Goal: Task Accomplishment & Management: Manage account settings

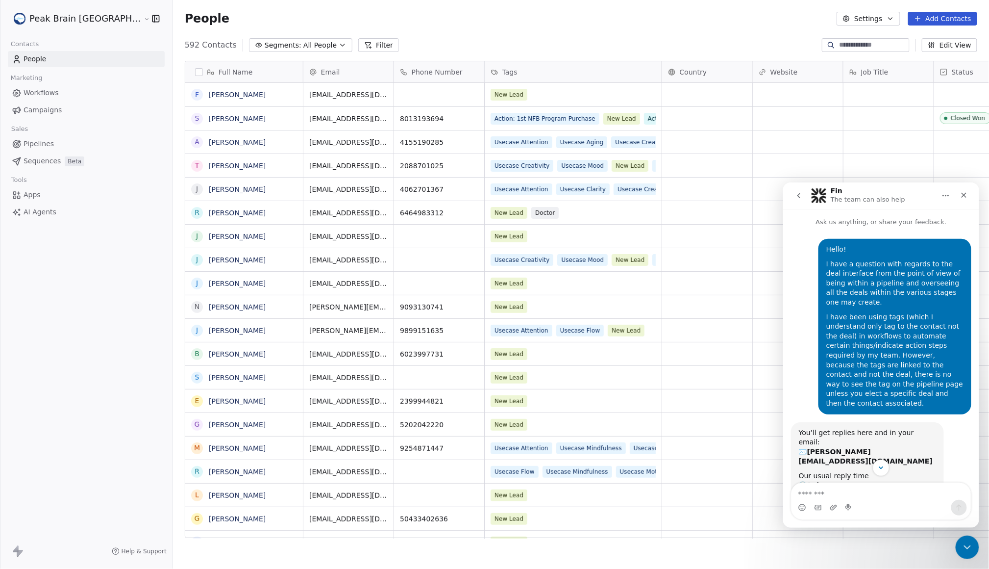
scroll to position [0, 0]
click at [46, 140] on span "Pipelines" at bounding box center [39, 144] width 30 height 10
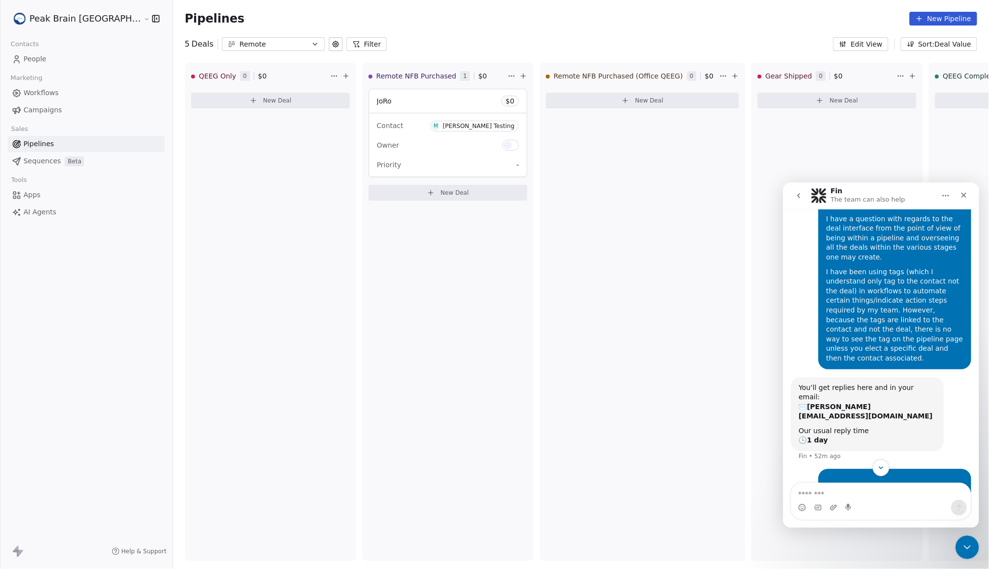
scroll to position [94, 0]
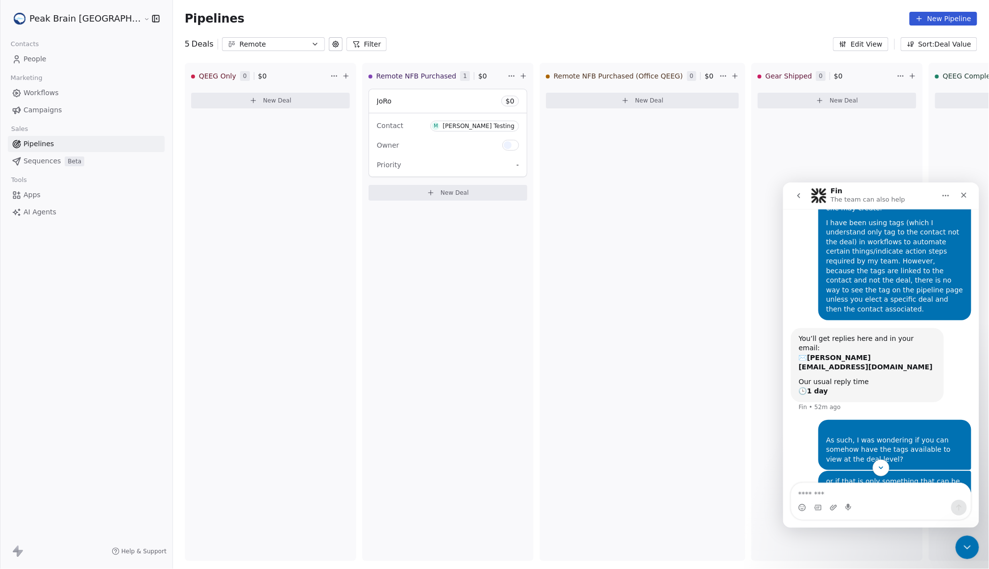
click at [244, 41] on div "Remote" at bounding box center [274, 44] width 68 height 10
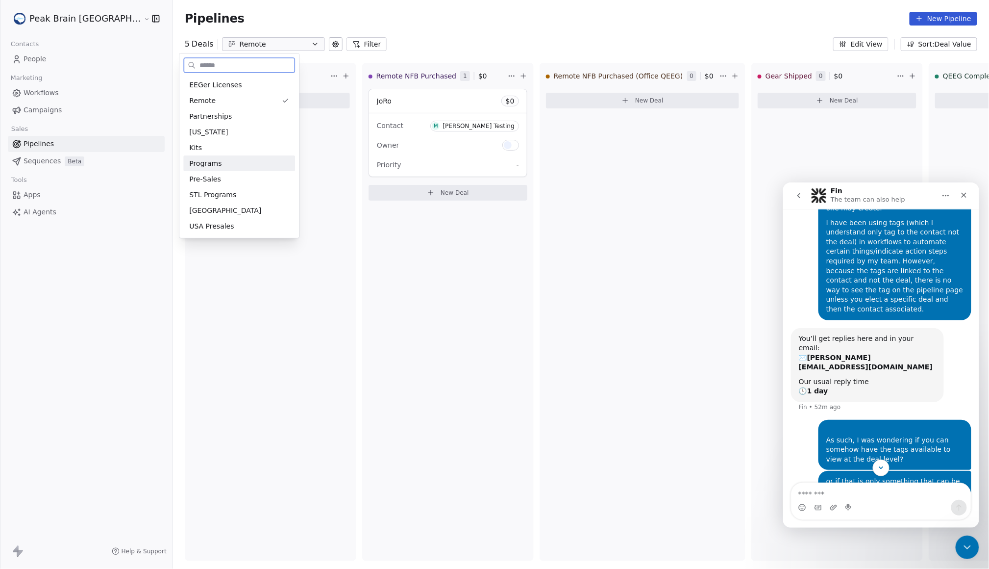
click at [258, 166] on div "Programs" at bounding box center [239, 163] width 100 height 10
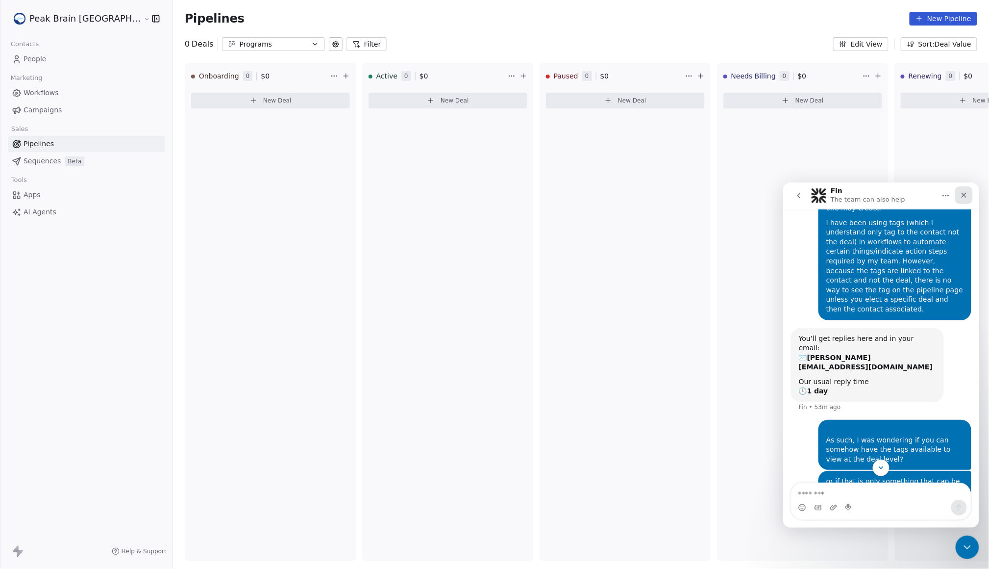
click at [964, 193] on icon "Close" at bounding box center [964, 195] width 8 height 8
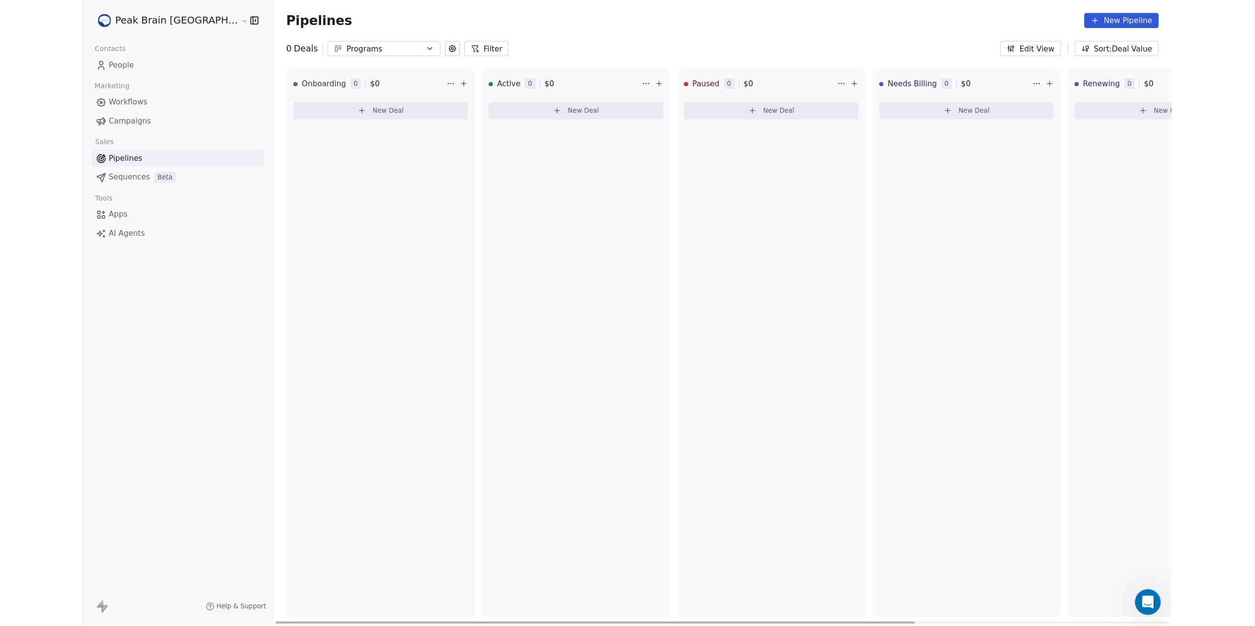
scroll to position [124, 0]
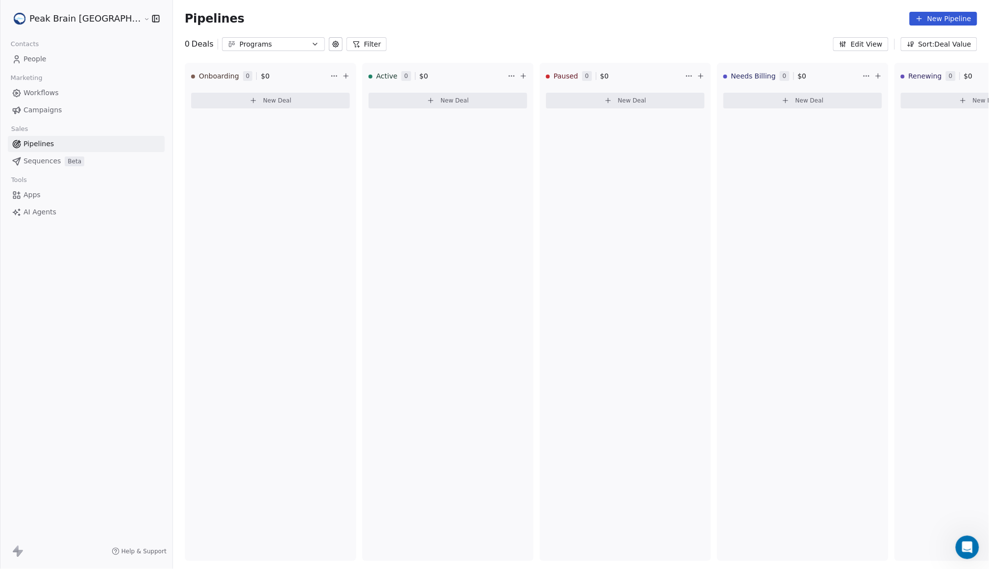
click at [95, 145] on link "Pipelines" at bounding box center [86, 144] width 157 height 16
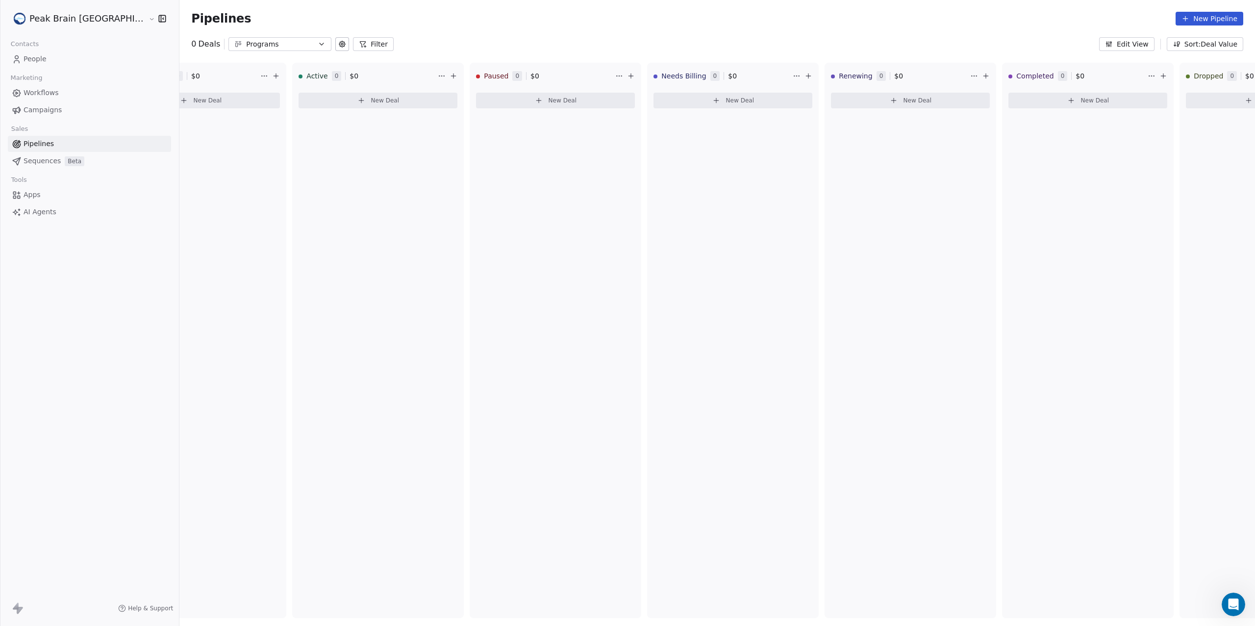
scroll to position [0, 58]
click at [246, 44] on div "Programs" at bounding box center [280, 44] width 68 height 10
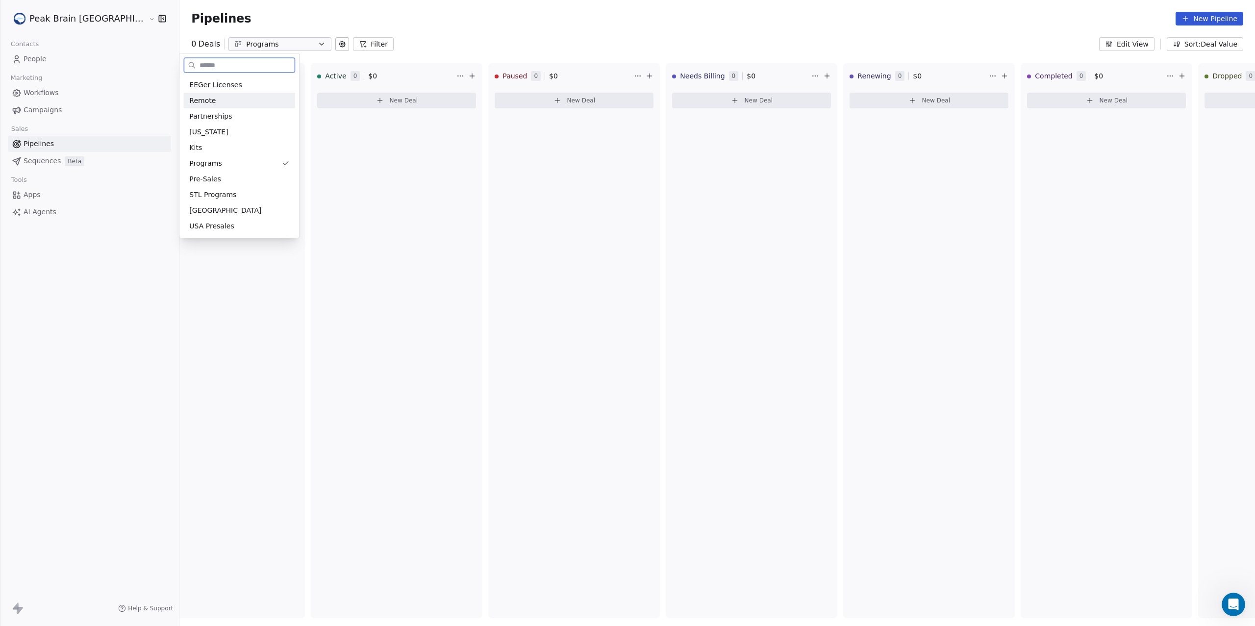
click at [219, 101] on div "Remote" at bounding box center [239, 101] width 100 height 10
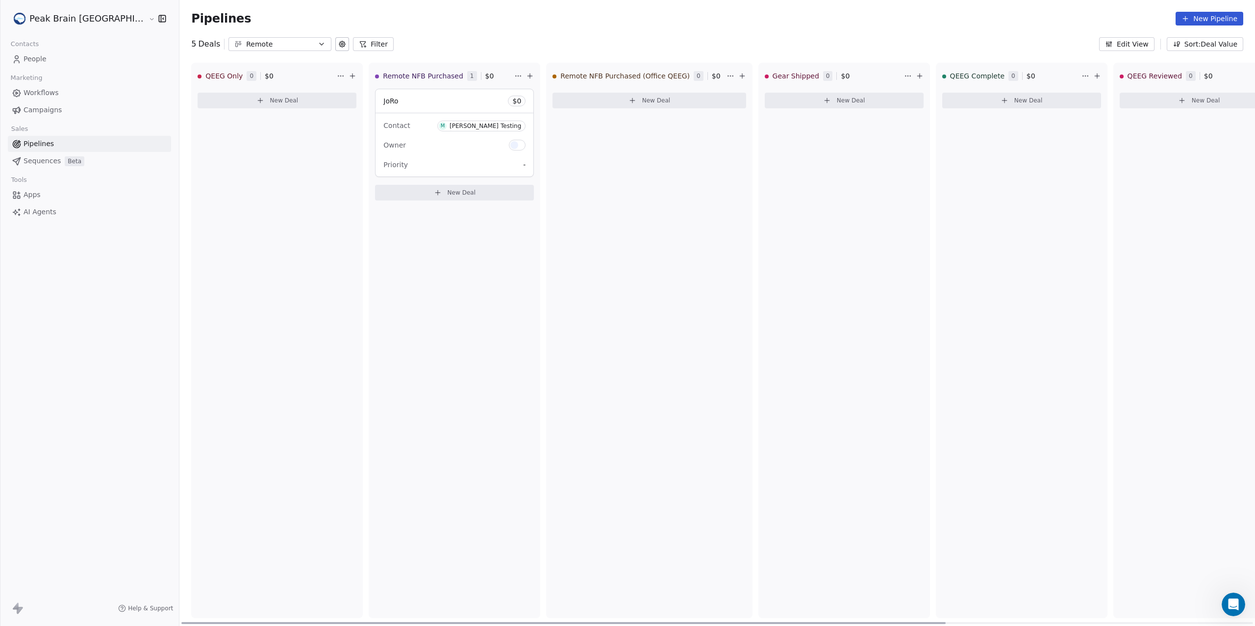
click at [378, 109] on div "JoRo $ 0" at bounding box center [455, 101] width 158 height 24
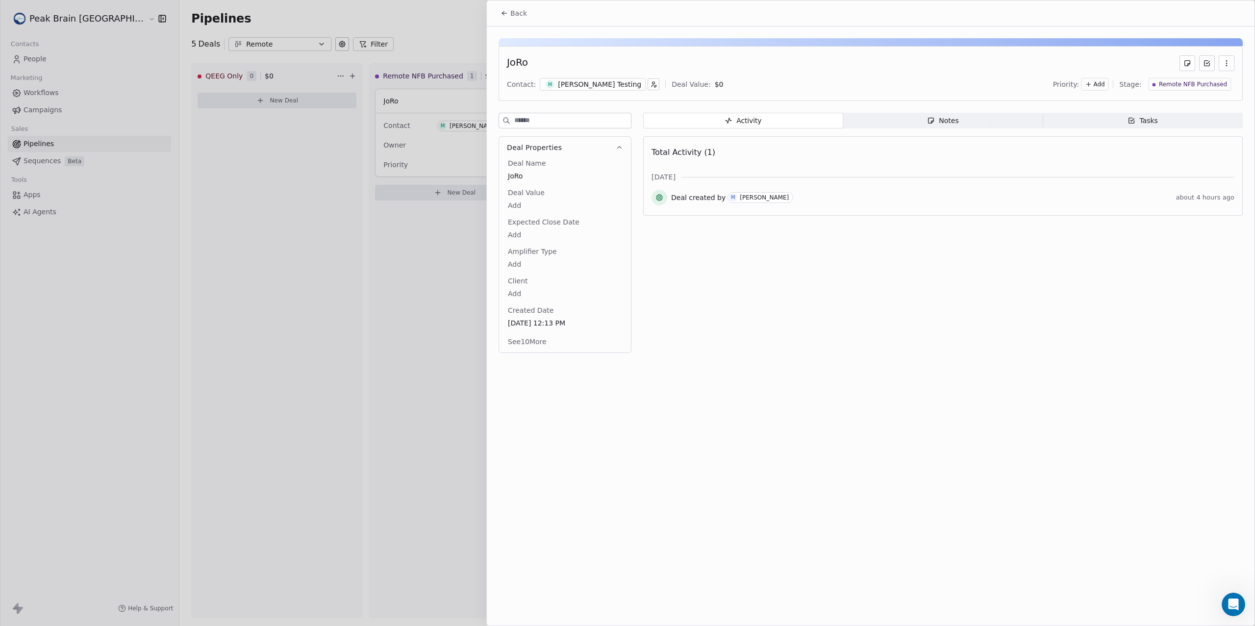
click at [590, 85] on div "[PERSON_NAME] Testing" at bounding box center [599, 84] width 83 height 10
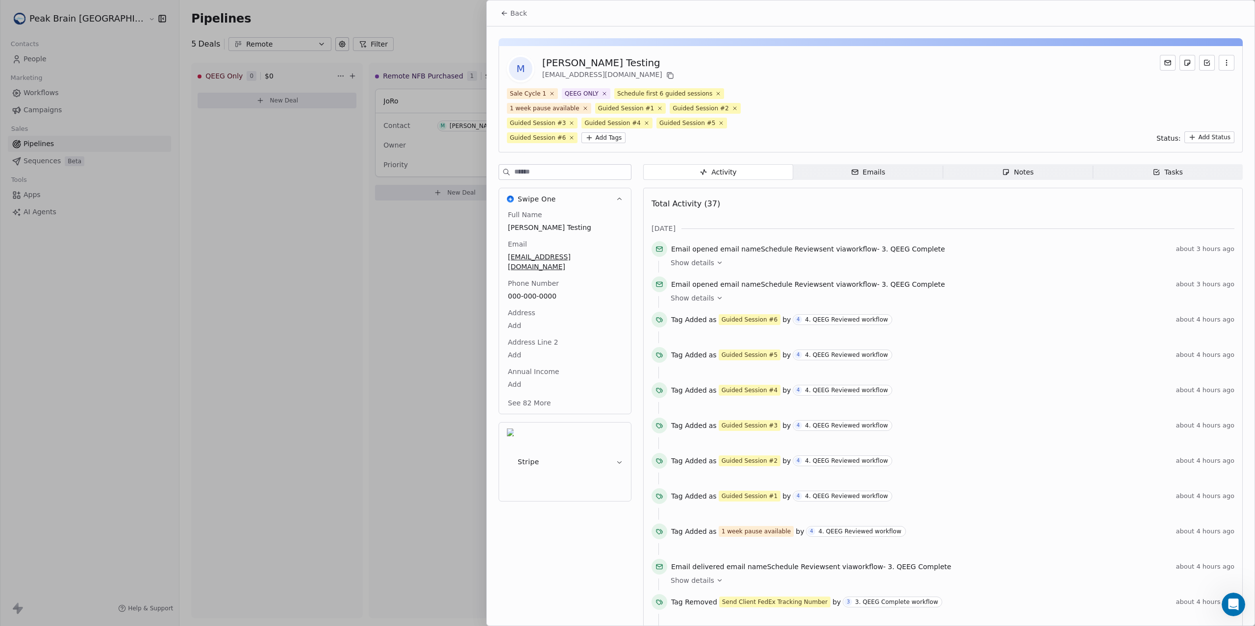
click at [520, 13] on span "Back" at bounding box center [518, 13] width 17 height 10
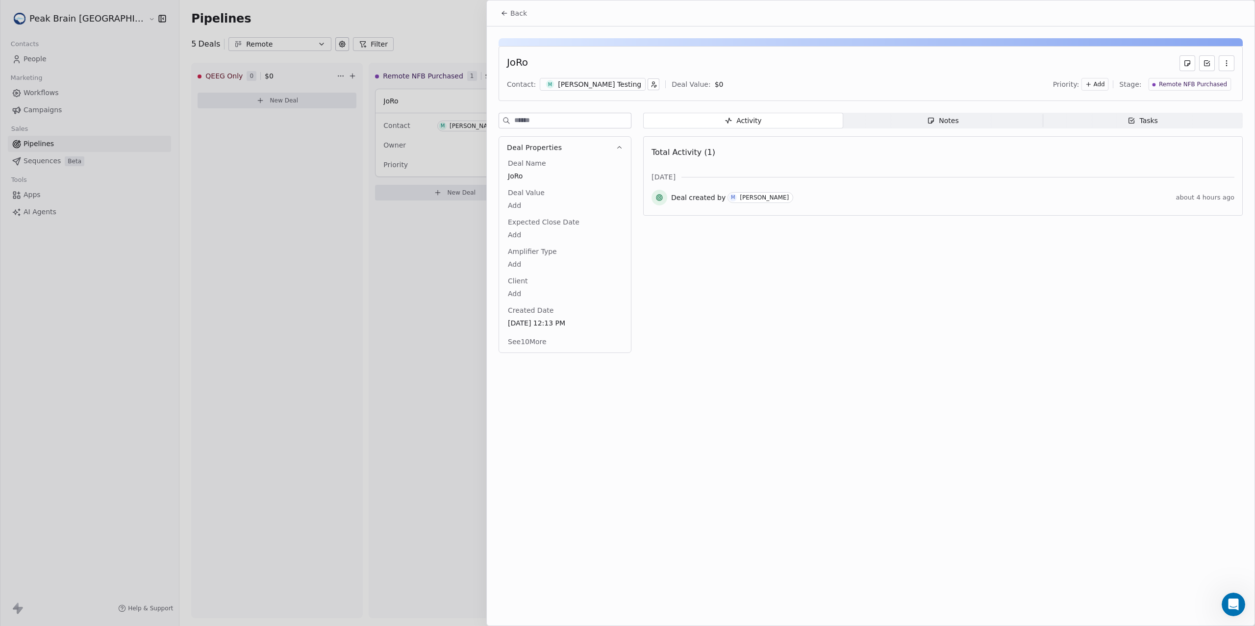
click at [520, 13] on span "Back" at bounding box center [518, 13] width 17 height 10
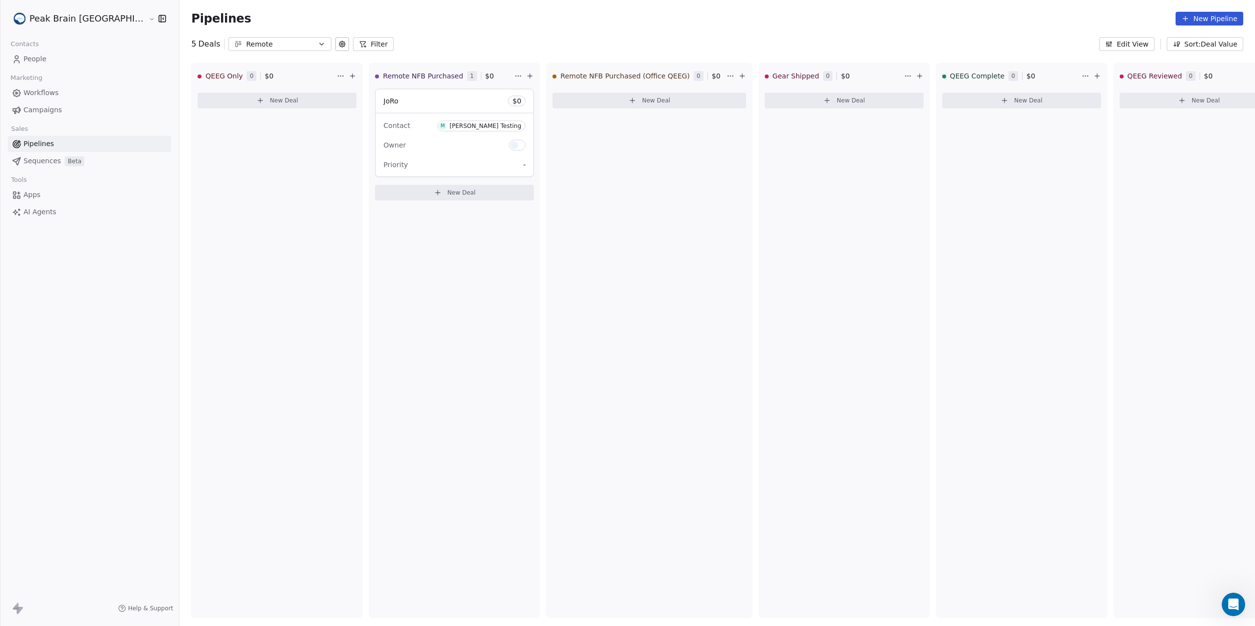
click at [74, 96] on link "Workflows" at bounding box center [89, 93] width 163 height 16
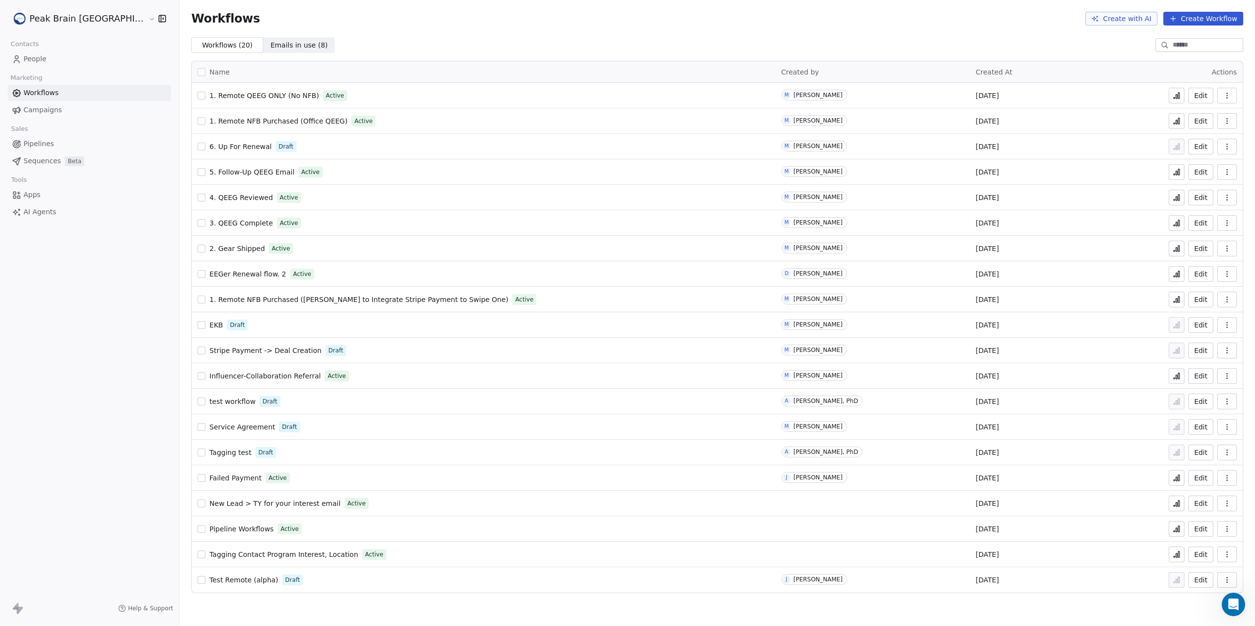
click at [224, 93] on span "1. Remote QEEG ONLY (No NFB)" at bounding box center [263, 96] width 109 height 8
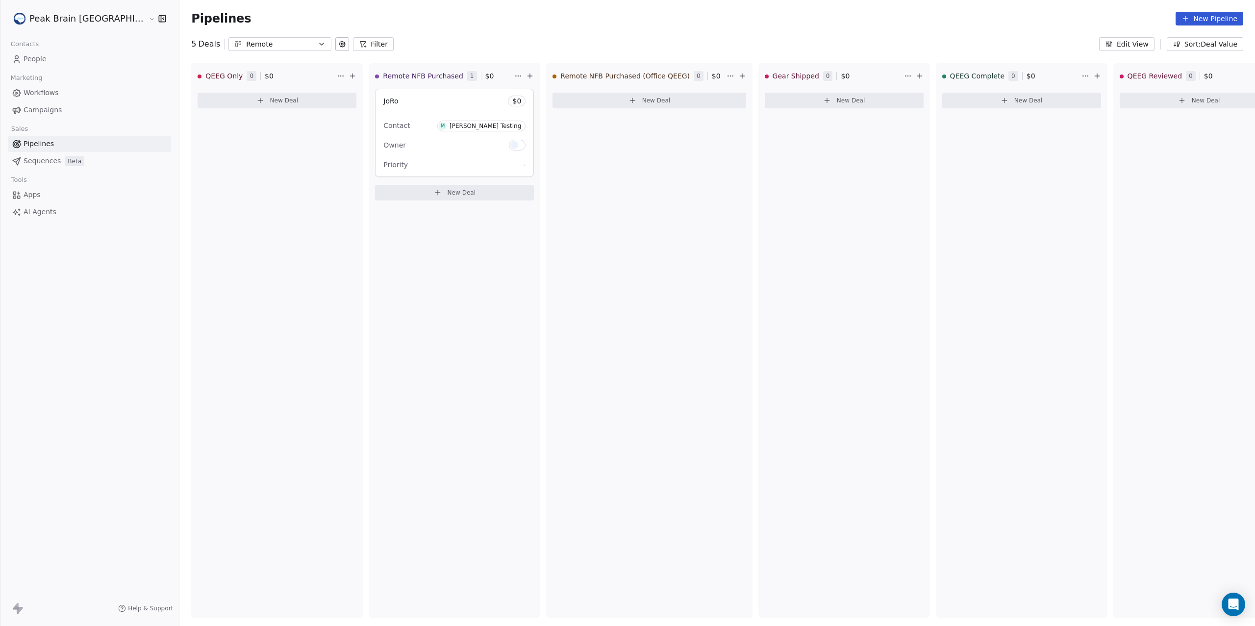
click at [246, 41] on div "Remote" at bounding box center [280, 44] width 68 height 10
click at [224, 104] on div "Remote" at bounding box center [233, 101] width 88 height 10
click at [434, 193] on icon at bounding box center [438, 193] width 8 height 8
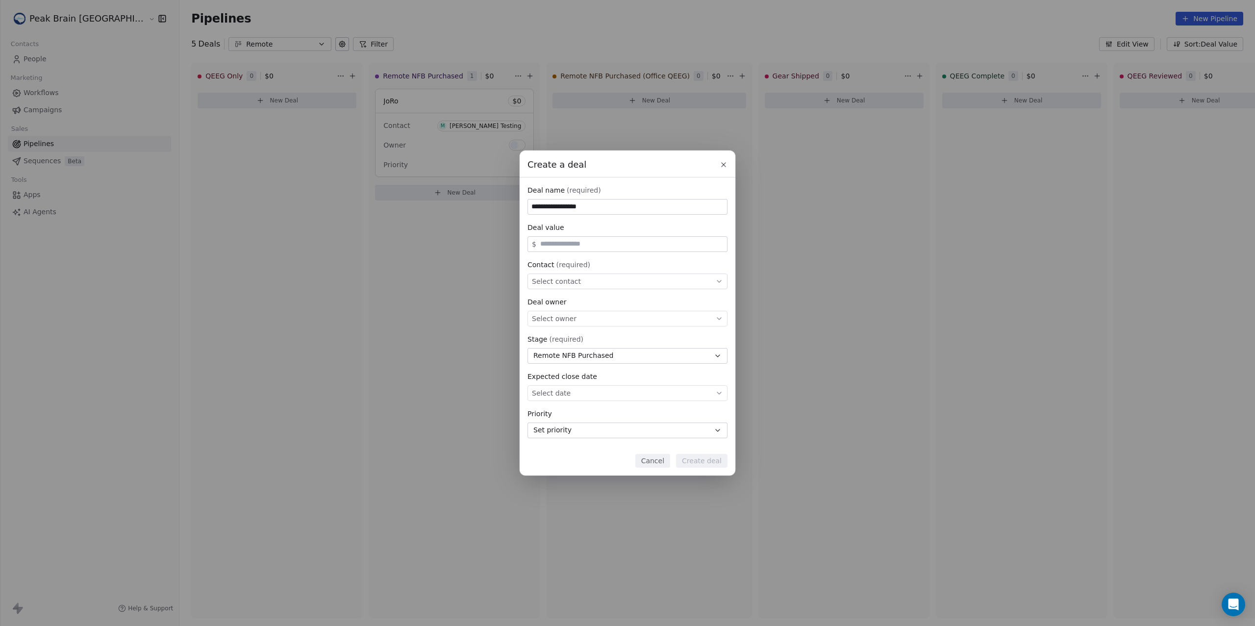
type input "**********"
click at [632, 280] on div "Select contact" at bounding box center [628, 282] width 200 height 16
type input "**********"
click at [655, 309] on div "M Madeleine Testing" at bounding box center [627, 309] width 178 height 11
click at [722, 463] on button "Create deal" at bounding box center [701, 461] width 51 height 14
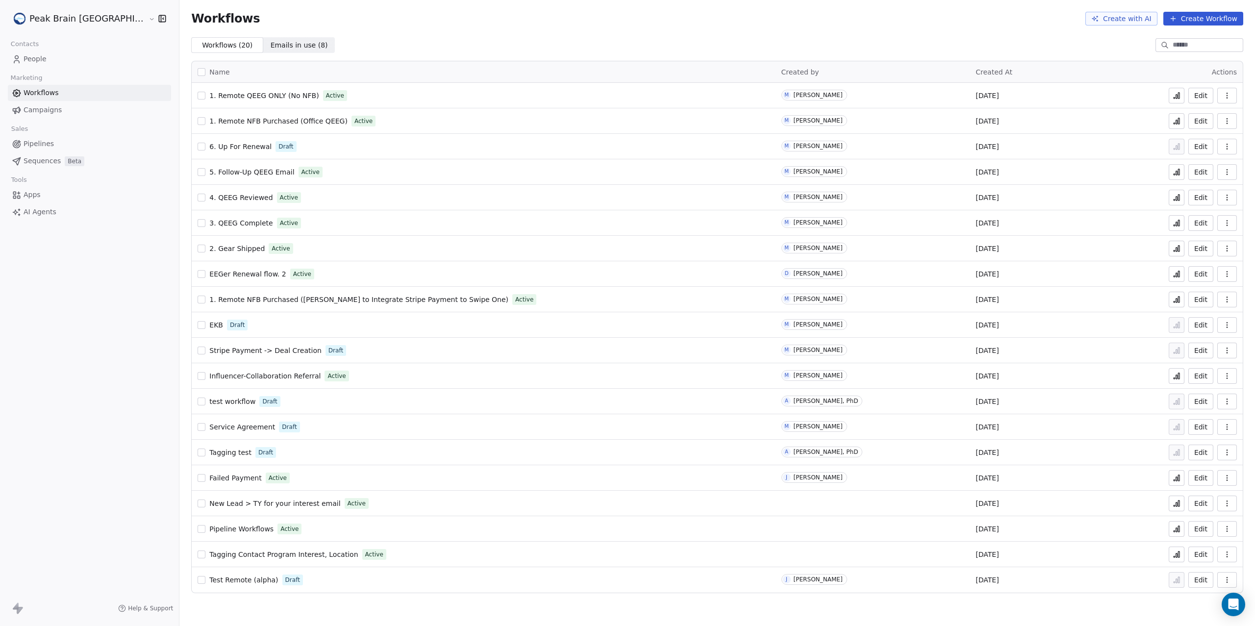
click at [266, 297] on span "1. Remote NFB Purchased ([PERSON_NAME] to Integrate Stripe Payment to Swipe One)" at bounding box center [358, 300] width 299 height 8
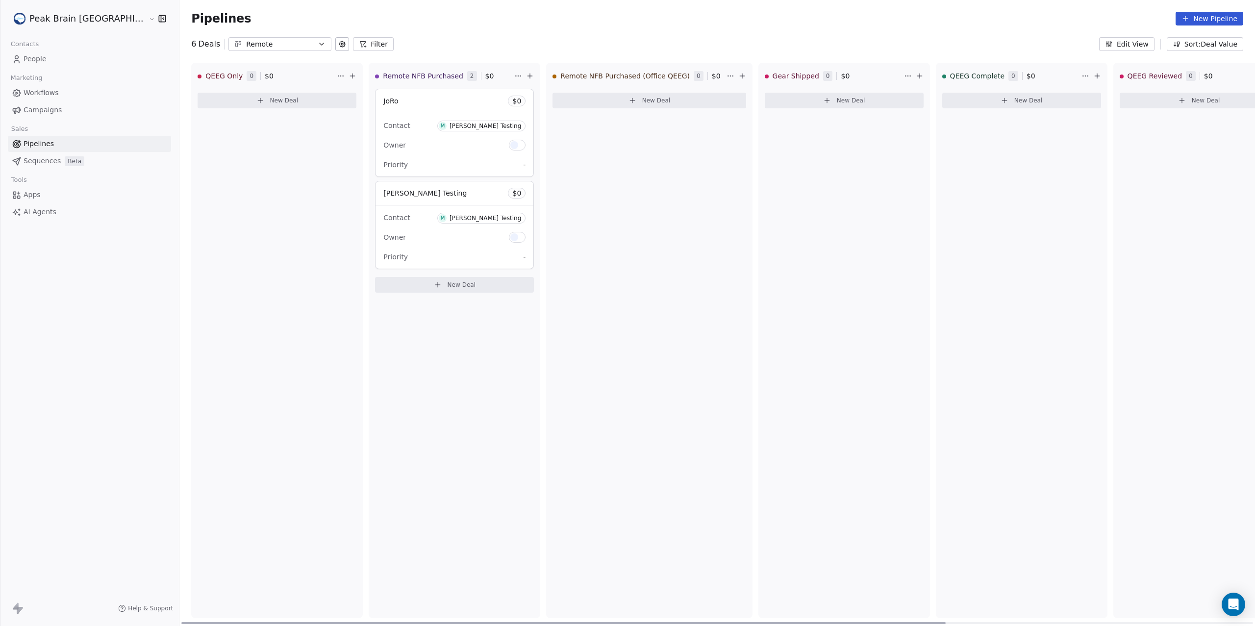
click at [405, 196] on div "Madeleine Testing $ 0" at bounding box center [455, 193] width 158 height 24
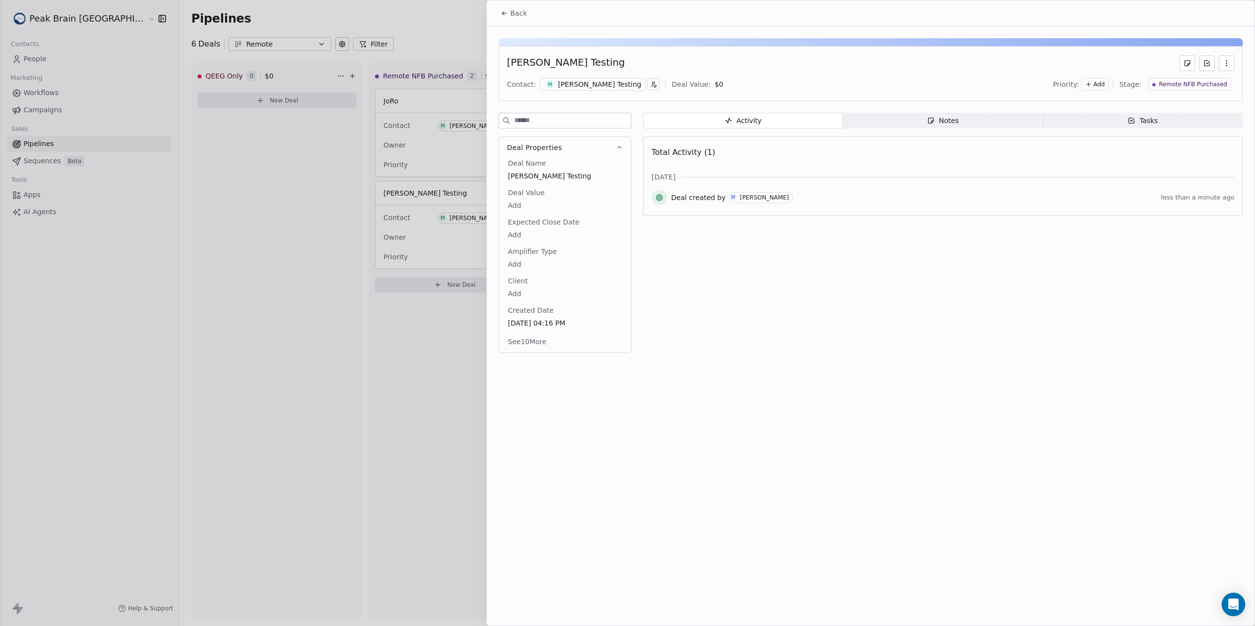
click at [597, 84] on div "Madeleine Testing" at bounding box center [599, 84] width 83 height 10
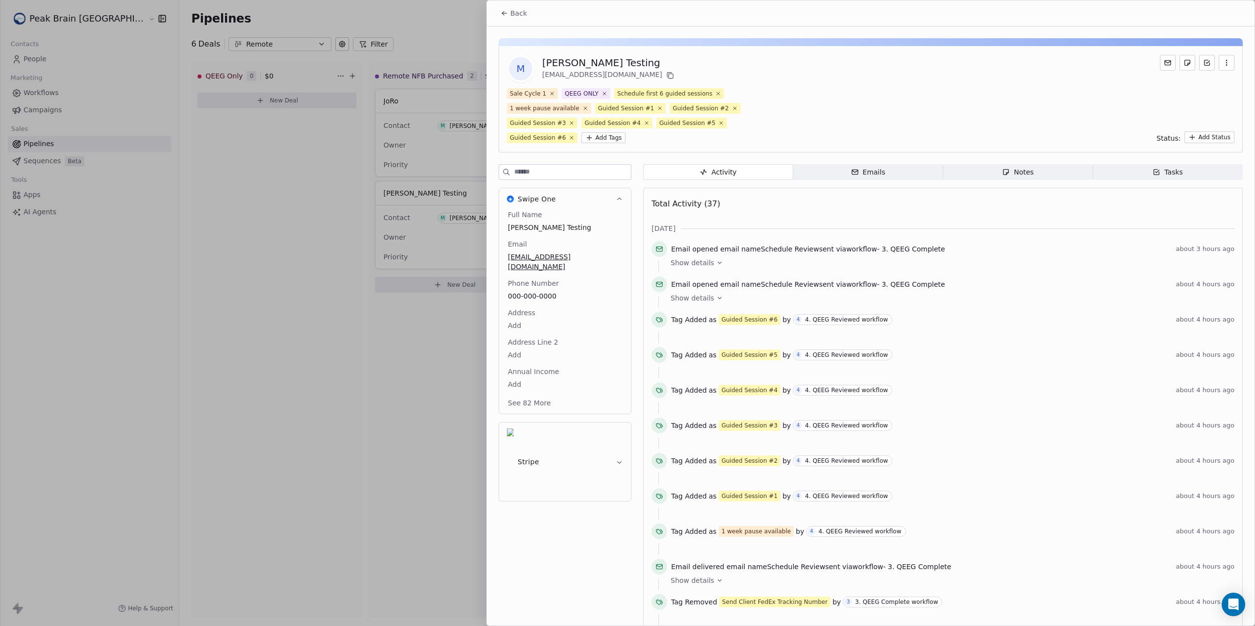
click at [528, 12] on button "Back" at bounding box center [514, 13] width 38 height 18
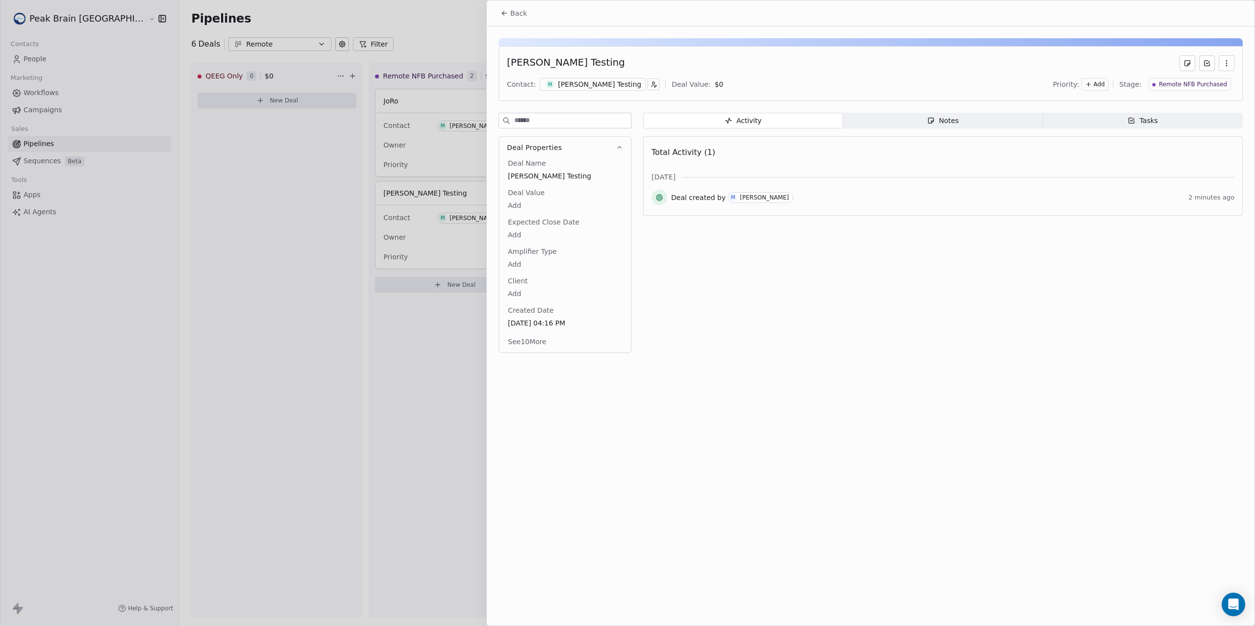
click at [528, 11] on button "Back" at bounding box center [514, 13] width 38 height 18
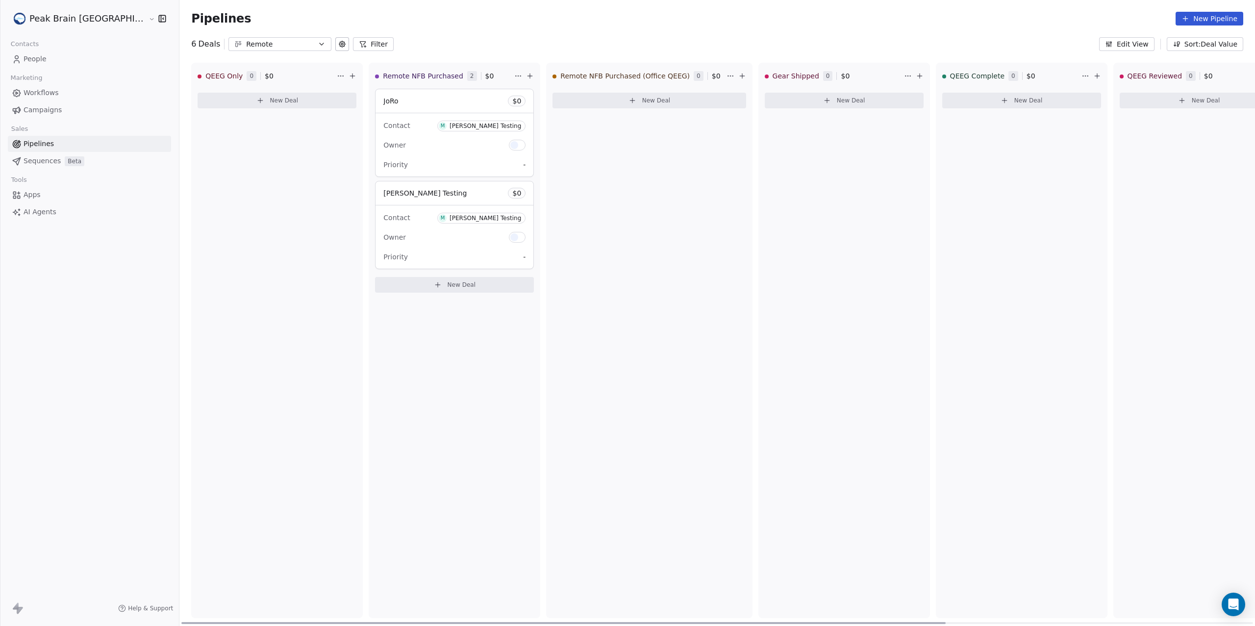
click at [398, 253] on div "Priority -" at bounding box center [454, 257] width 142 height 16
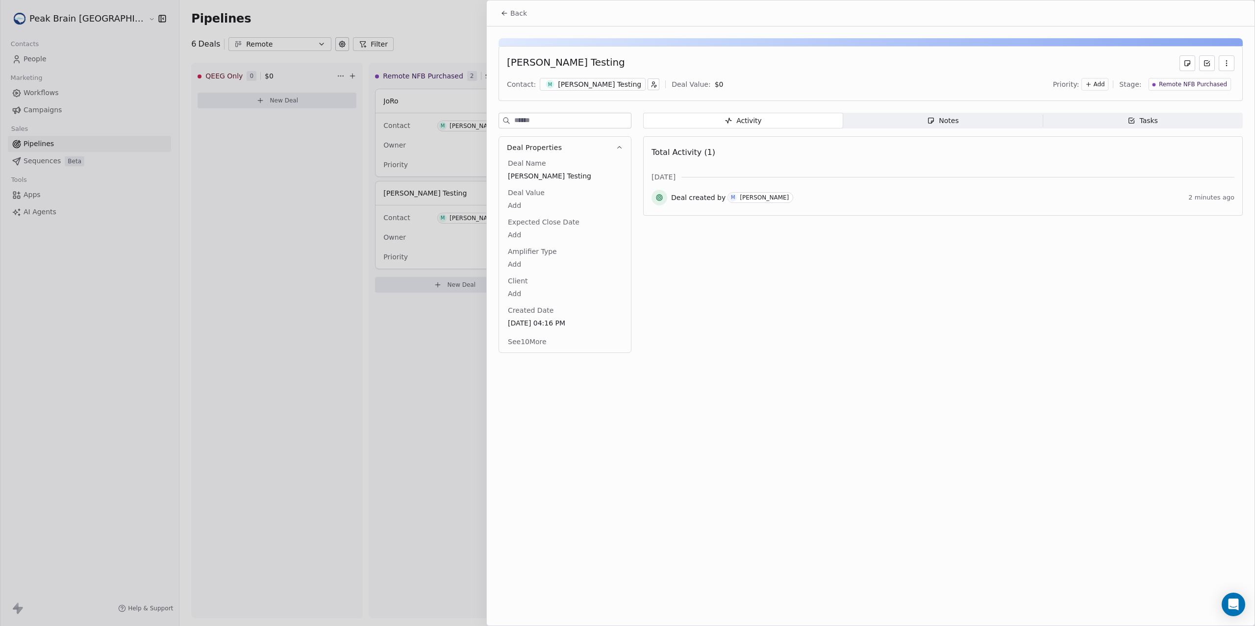
click at [564, 81] on div "Madeleine Testing" at bounding box center [599, 84] width 83 height 10
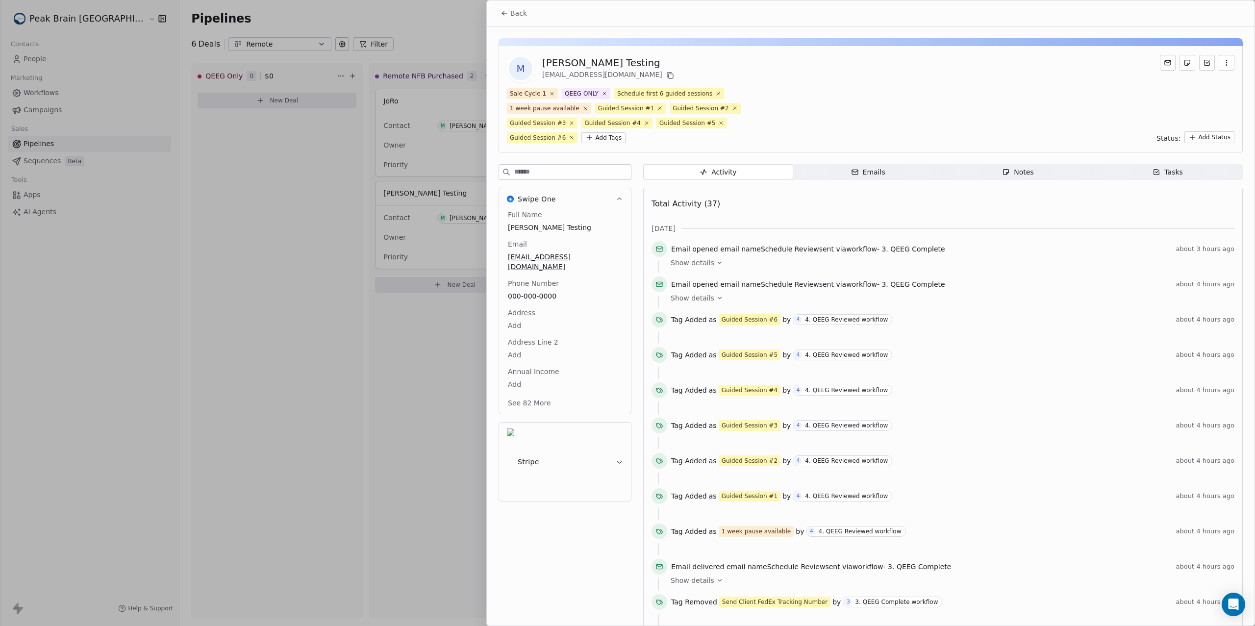
click at [528, 9] on button "Back" at bounding box center [514, 13] width 38 height 18
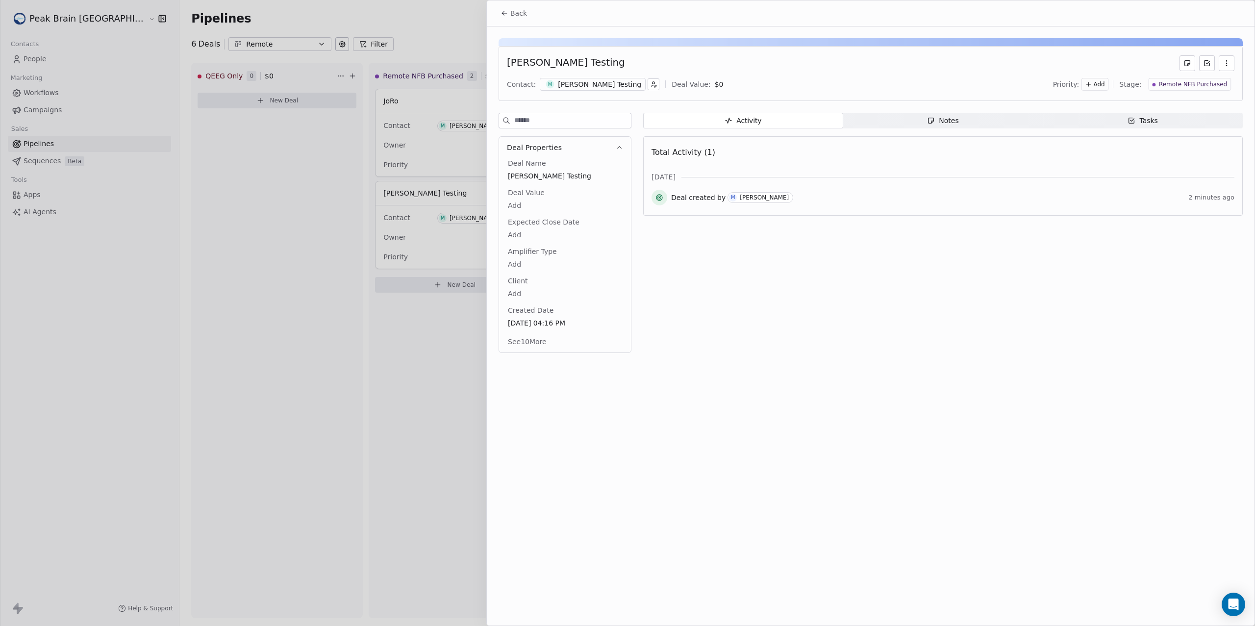
click at [517, 16] on span "Back" at bounding box center [518, 13] width 17 height 10
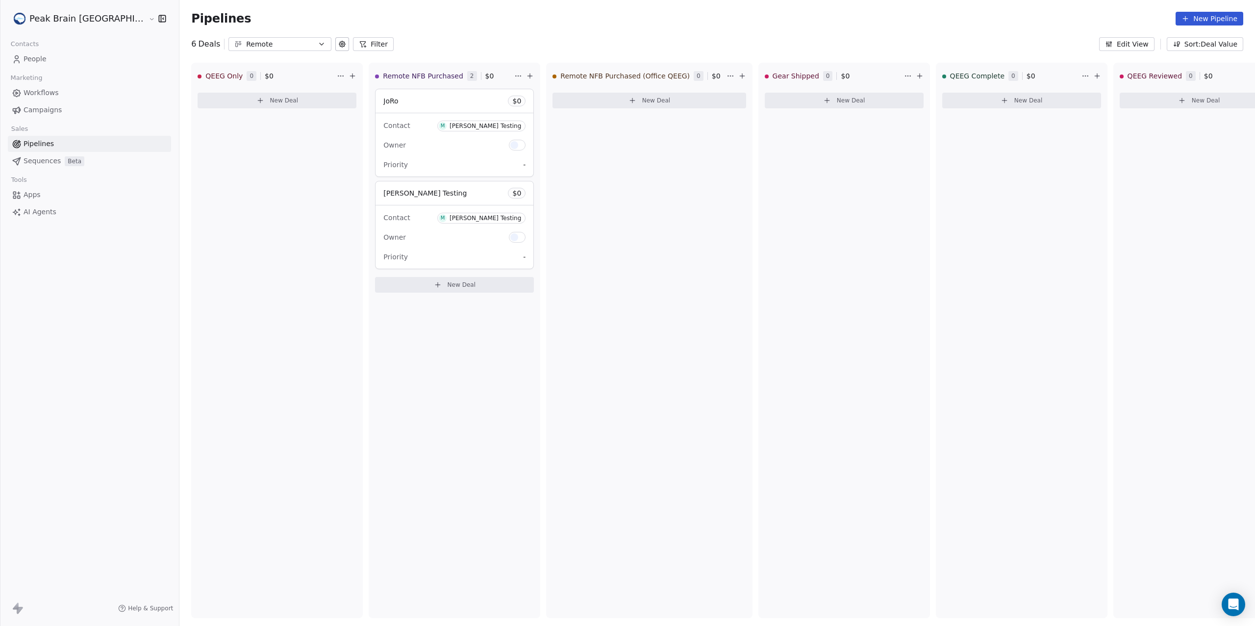
click at [56, 53] on link "People" at bounding box center [89, 59] width 163 height 16
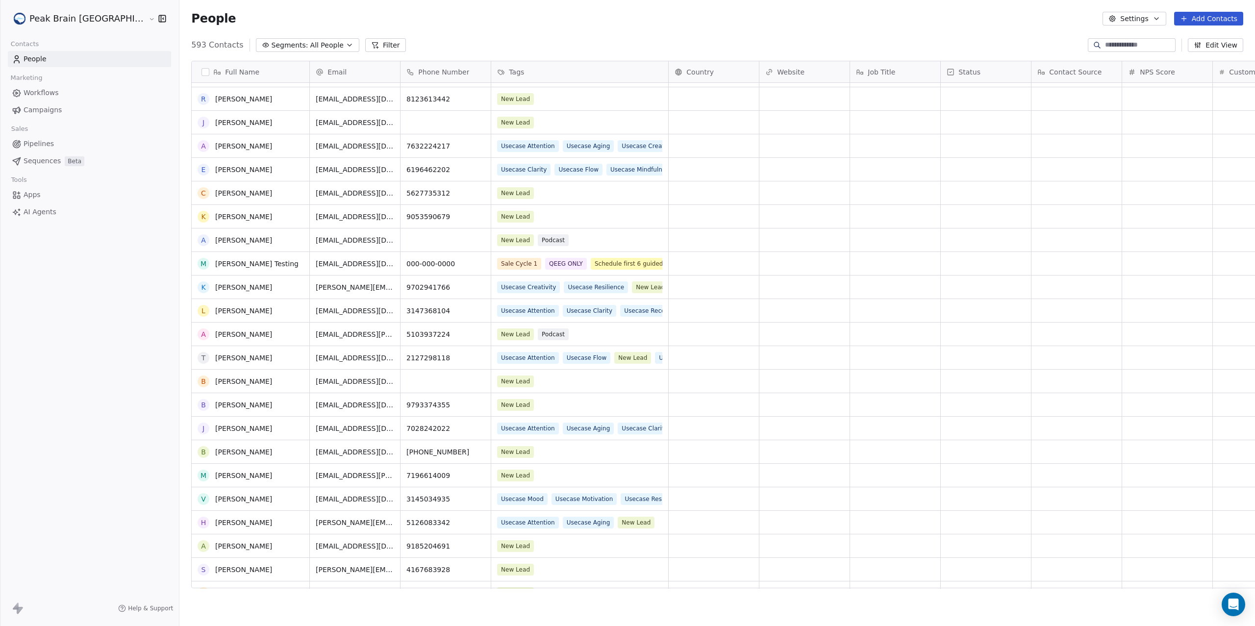
scroll to position [705, 0]
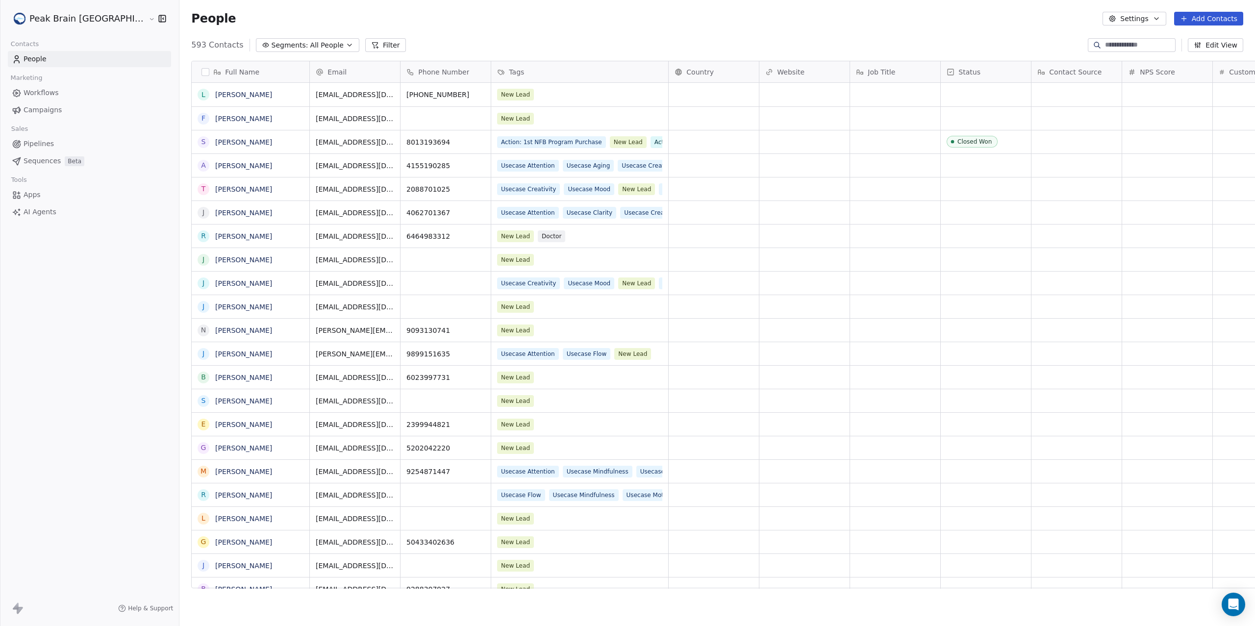
click at [58, 142] on link "Pipelines" at bounding box center [89, 144] width 163 height 16
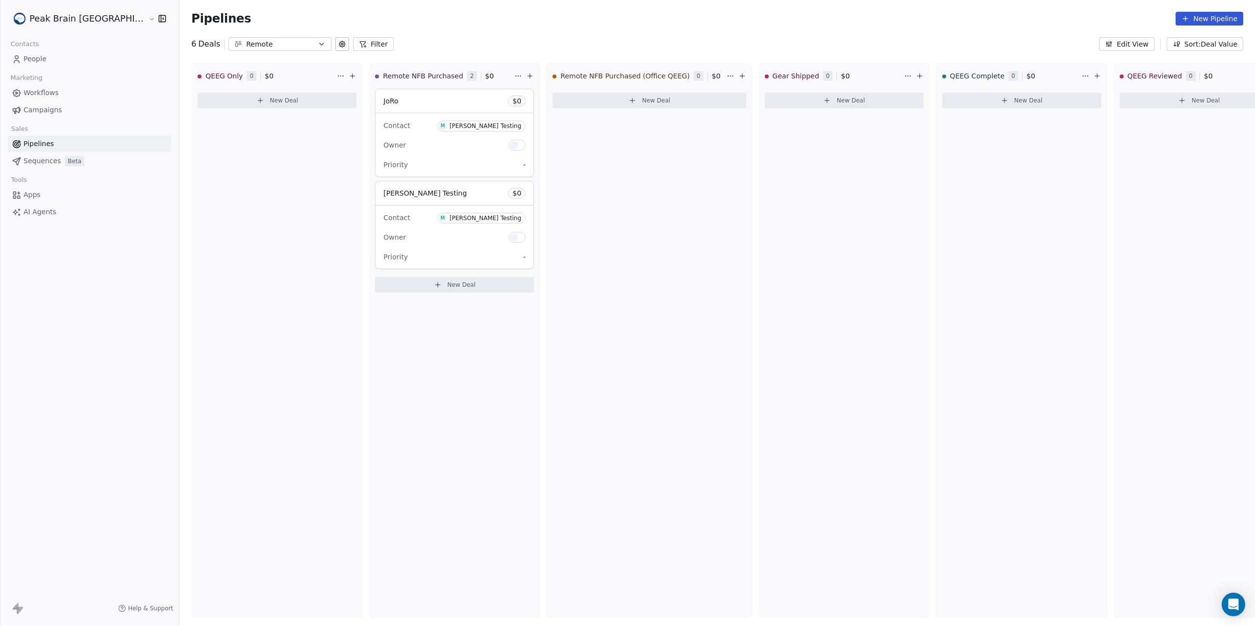
click at [318, 43] on icon "button" at bounding box center [322, 44] width 8 height 8
click at [263, 13] on html "Peak Brain USA Contacts People Marketing Workflows Campaigns Sales Pipelines Se…" at bounding box center [627, 313] width 1255 height 626
click at [50, 59] on link "People" at bounding box center [89, 59] width 163 height 16
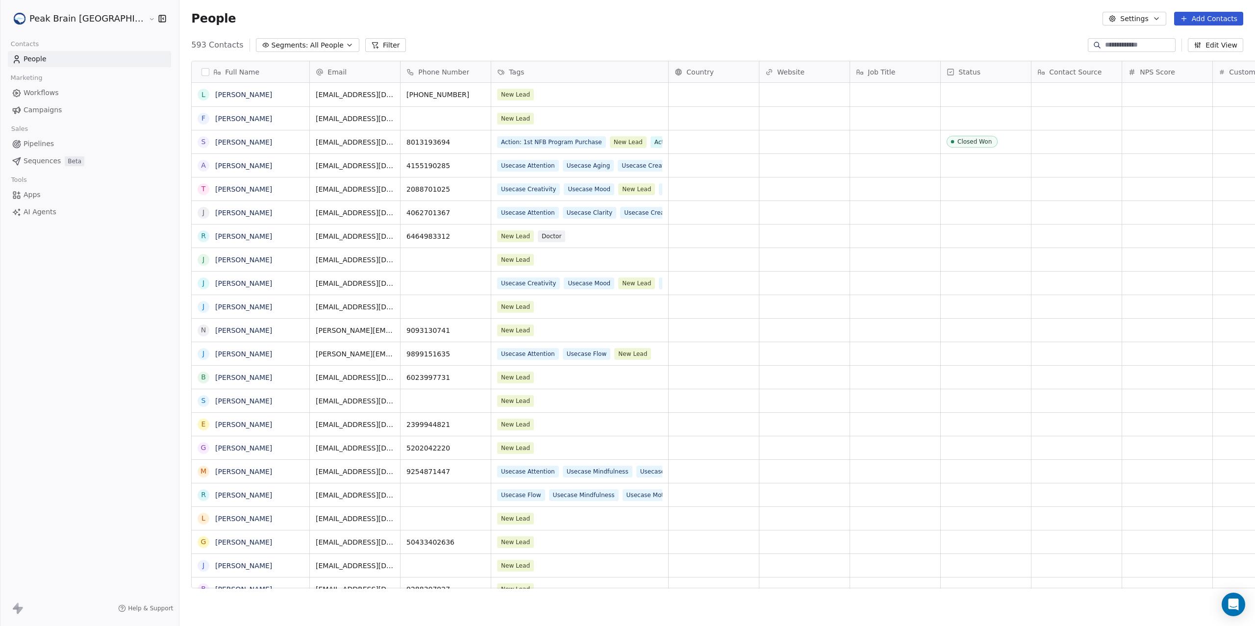
click at [1145, 41] on input at bounding box center [1139, 45] width 69 height 10
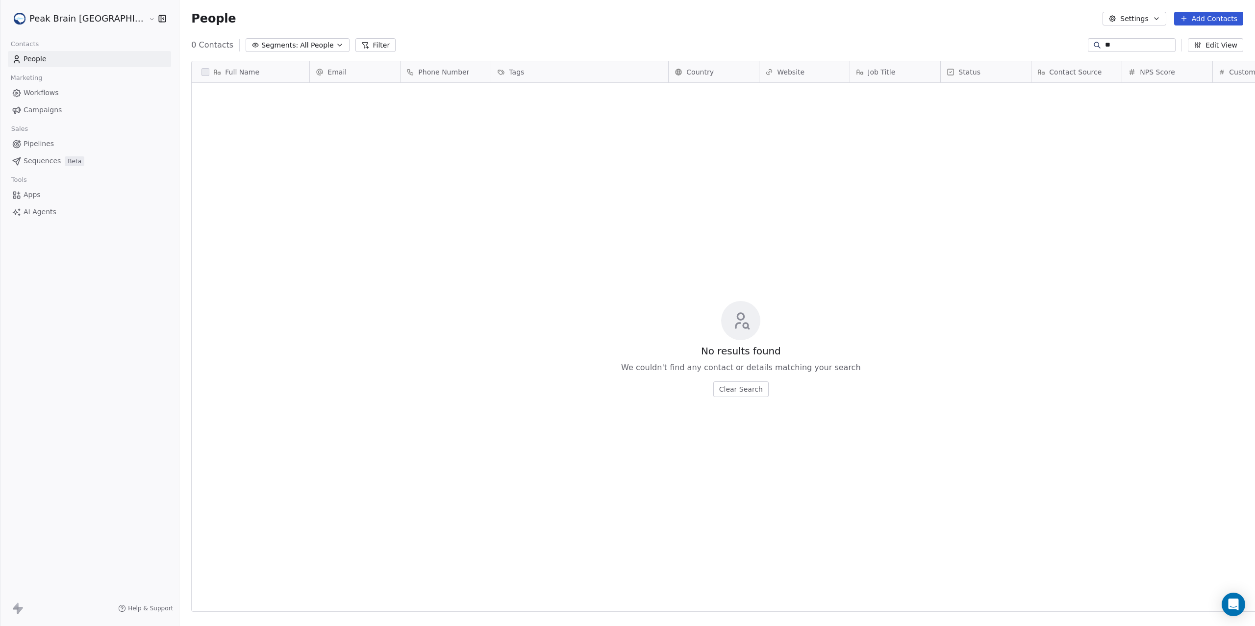
type input "*"
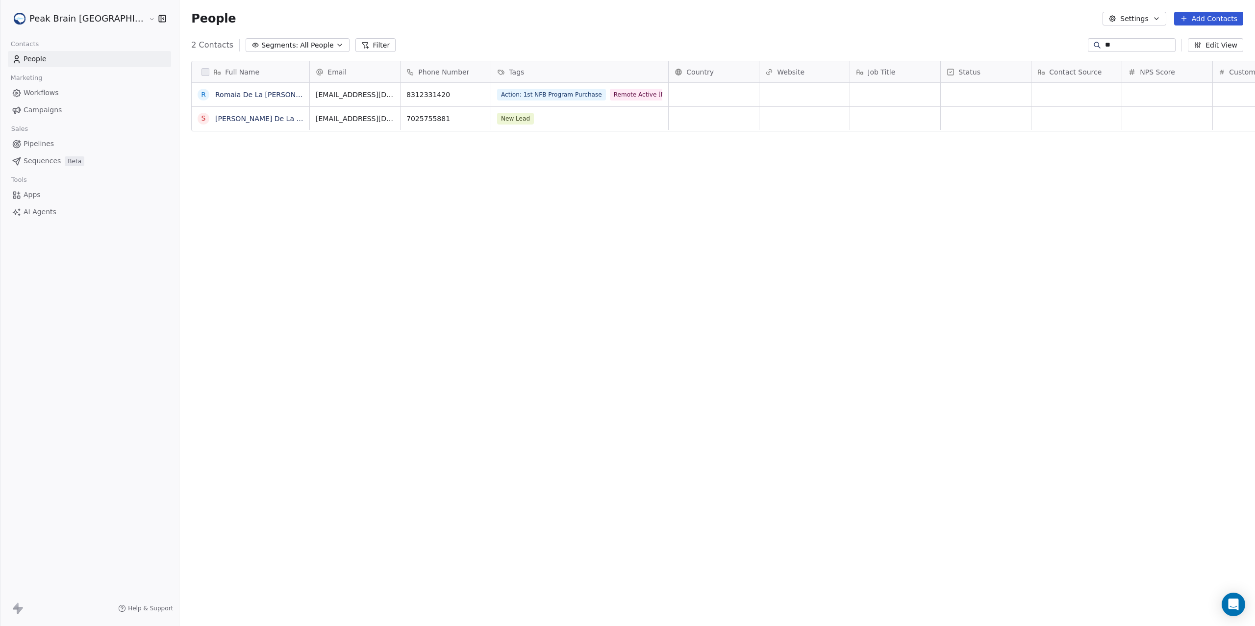
type input "*"
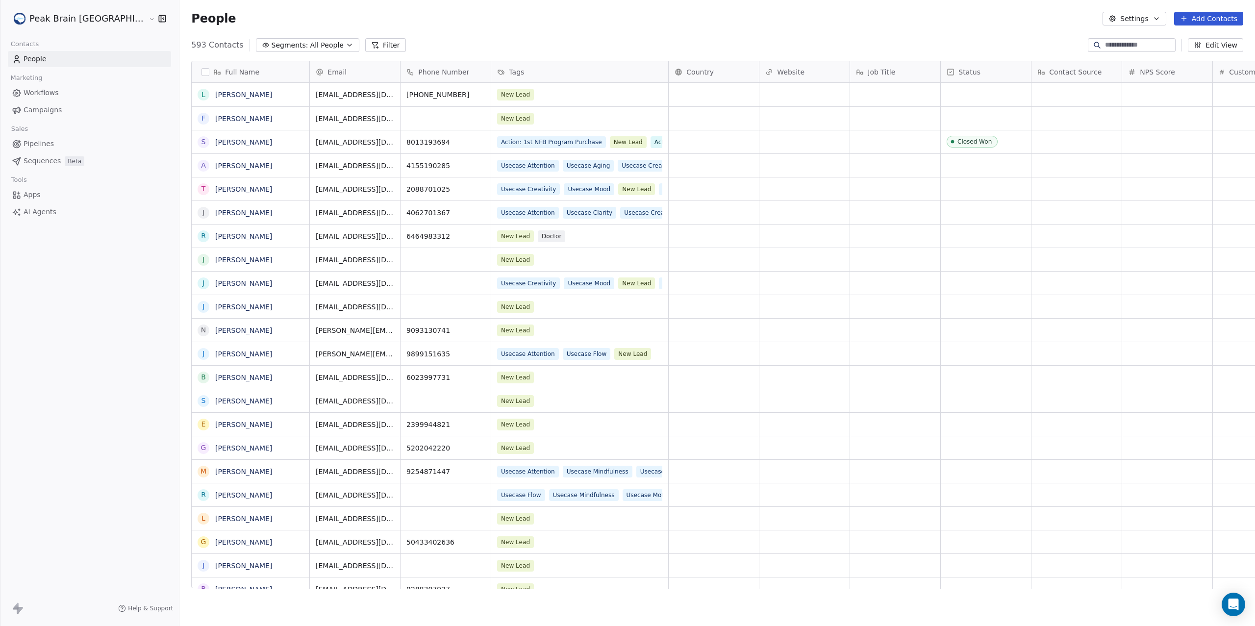
click at [69, 142] on link "Pipelines" at bounding box center [89, 144] width 163 height 16
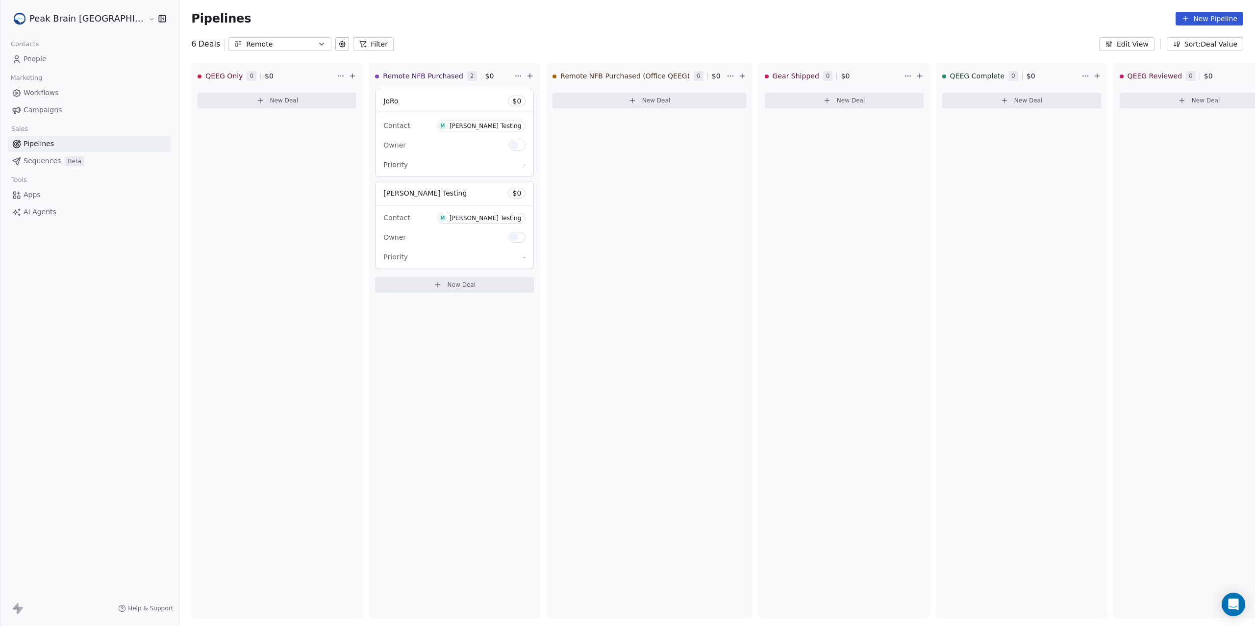
click at [30, 57] on span "People" at bounding box center [35, 59] width 23 height 10
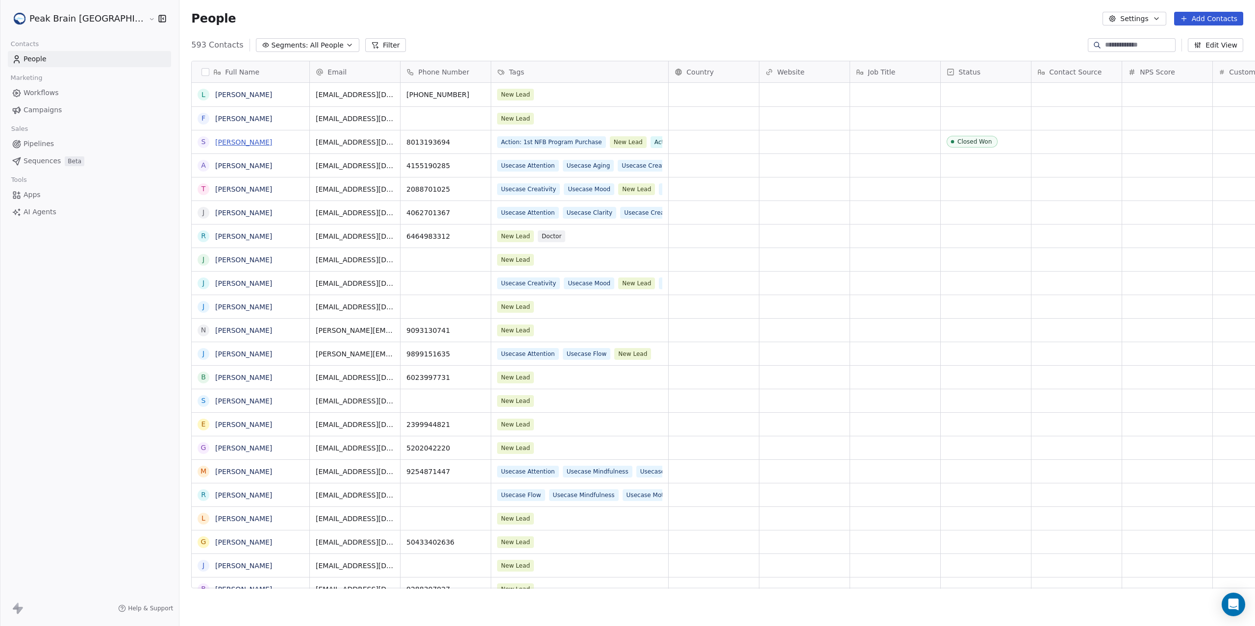
click at [215, 142] on link "[PERSON_NAME]" at bounding box center [243, 142] width 57 height 8
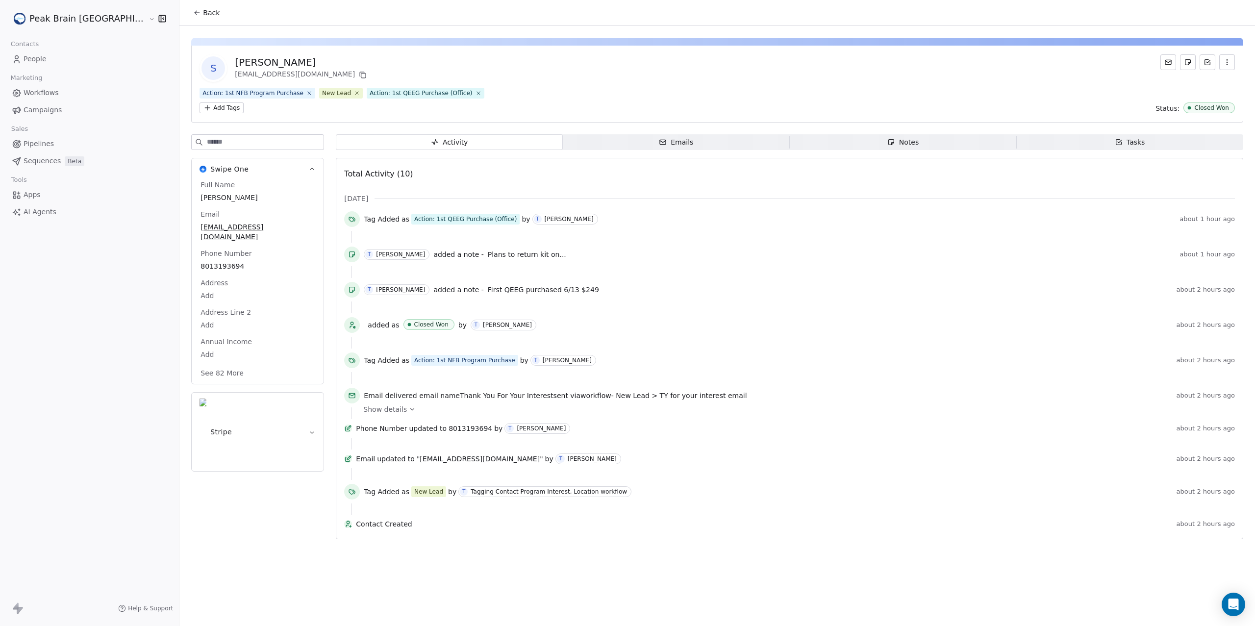
click at [836, 143] on span "Notes Notes" at bounding box center [903, 142] width 227 height 16
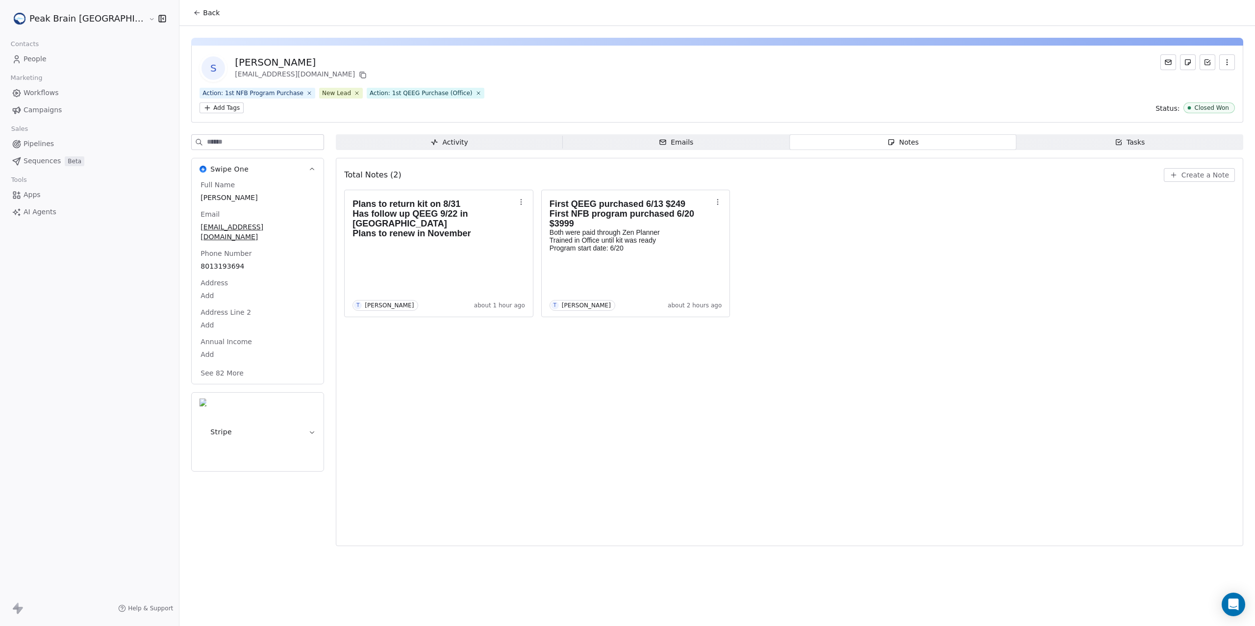
click at [479, 146] on span "Activity Activity" at bounding box center [449, 142] width 227 height 16
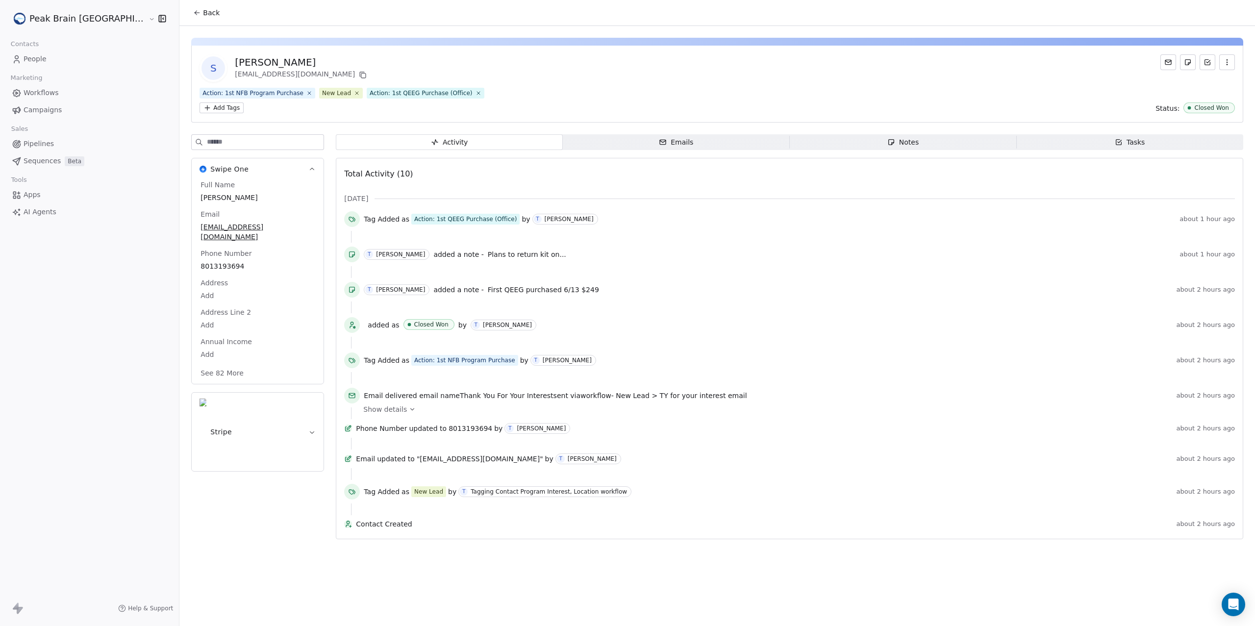
click at [876, 148] on span "Notes Notes" at bounding box center [903, 142] width 227 height 16
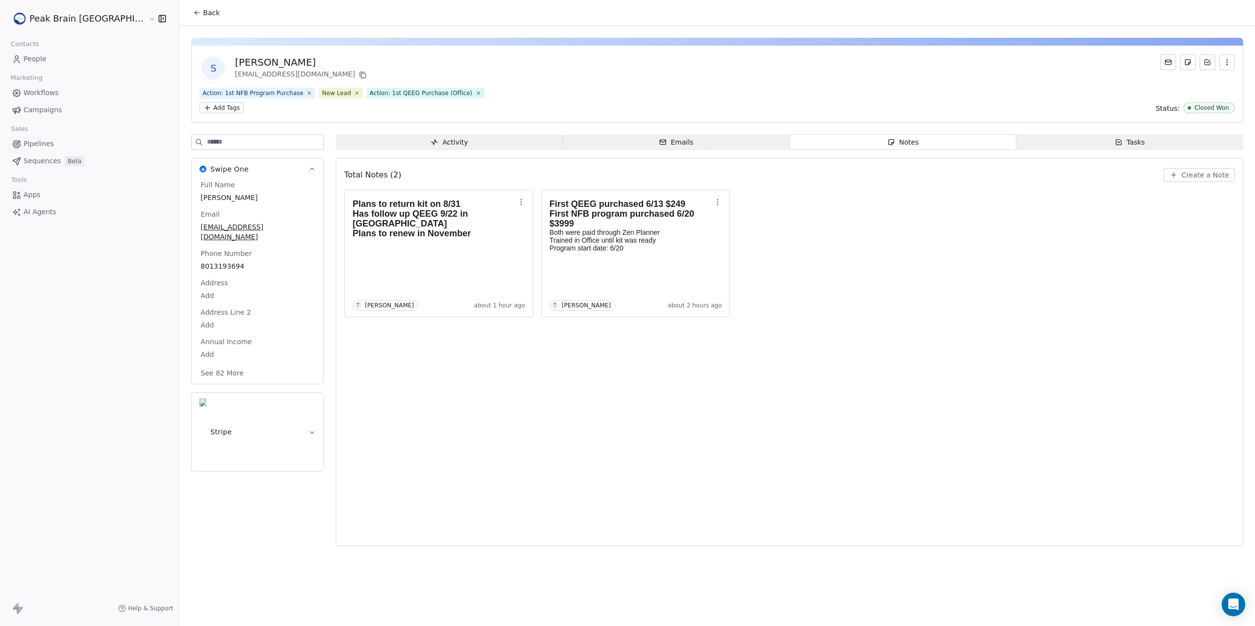
click at [203, 12] on span "Back" at bounding box center [211, 13] width 17 height 10
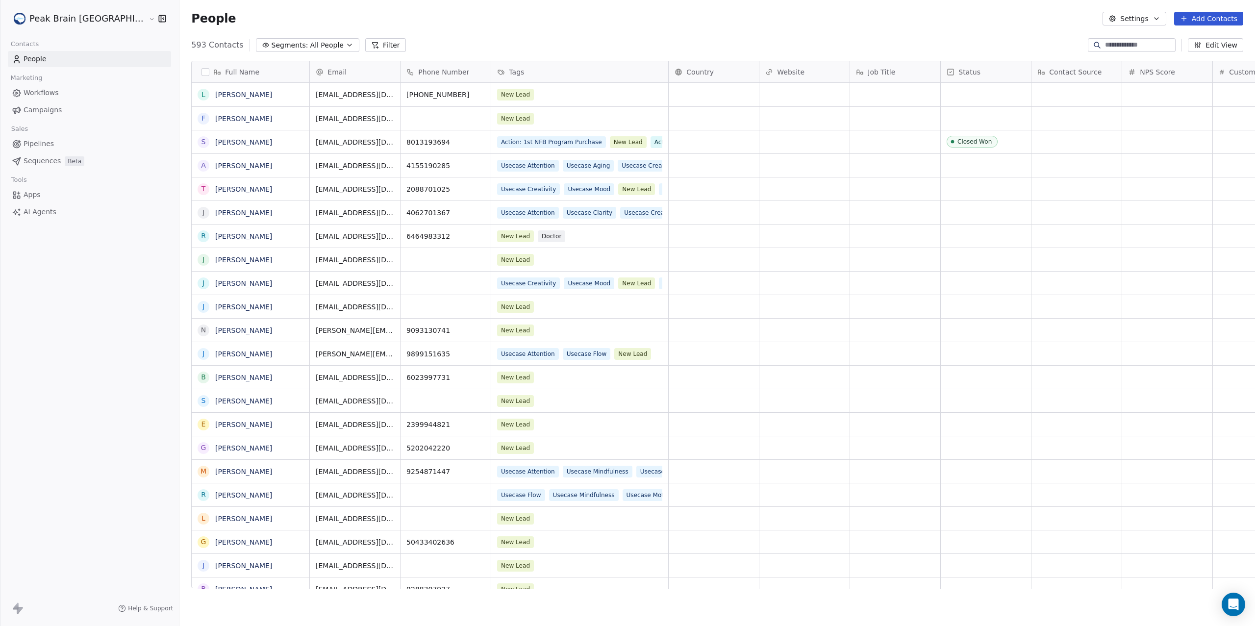
scroll to position [541, 1113]
click at [54, 139] on link "Pipelines" at bounding box center [89, 144] width 163 height 16
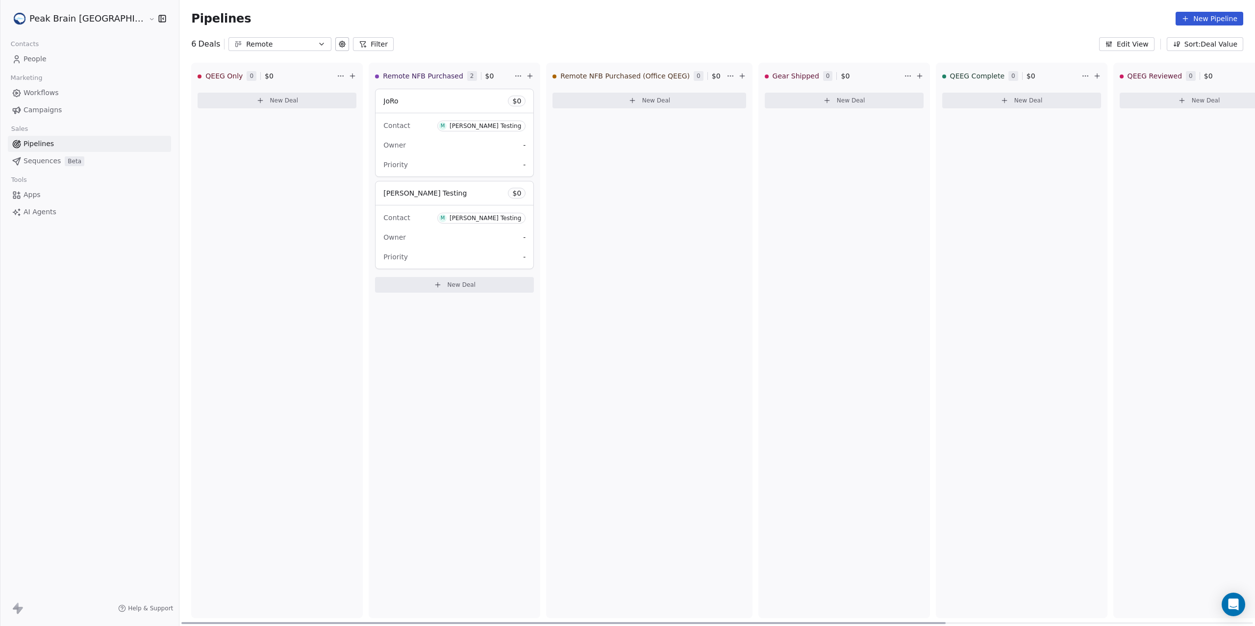
click at [386, 199] on span "[PERSON_NAME] Testing" at bounding box center [424, 193] width 83 height 12
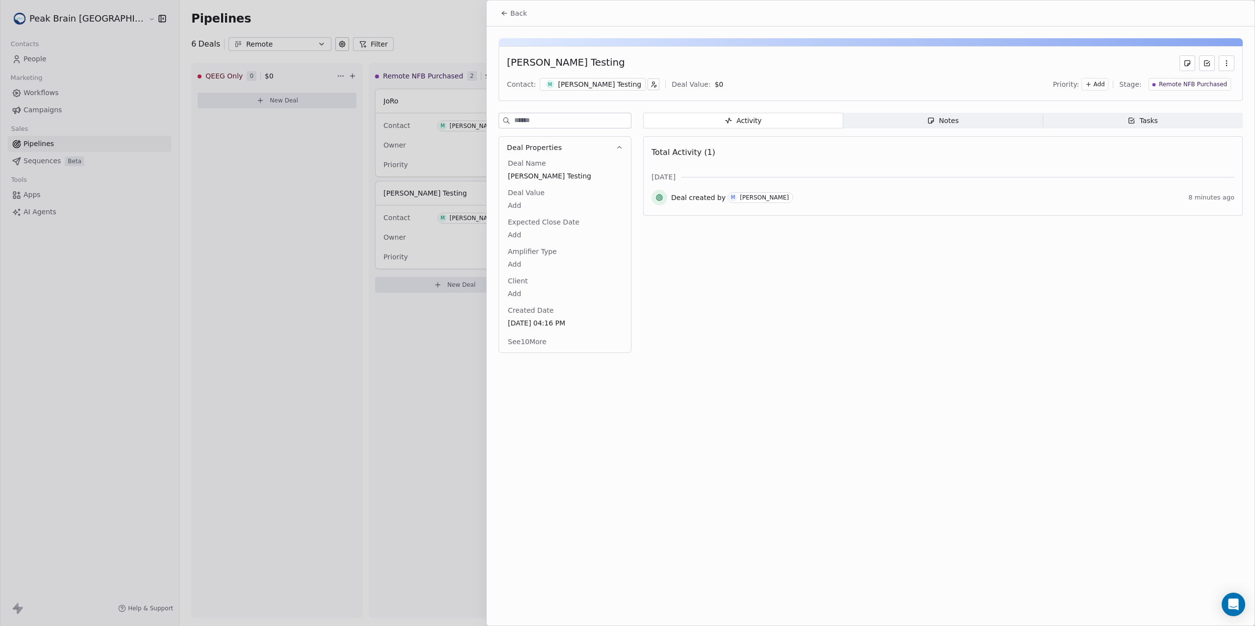
click at [592, 77] on div "Contact: M Madeleine Testing Deal Value: $ 0 Priority: Add Stage: Remote NFB Pu…" at bounding box center [871, 84] width 728 height 15
click at [593, 84] on div "[PERSON_NAME] Testing" at bounding box center [599, 84] width 83 height 10
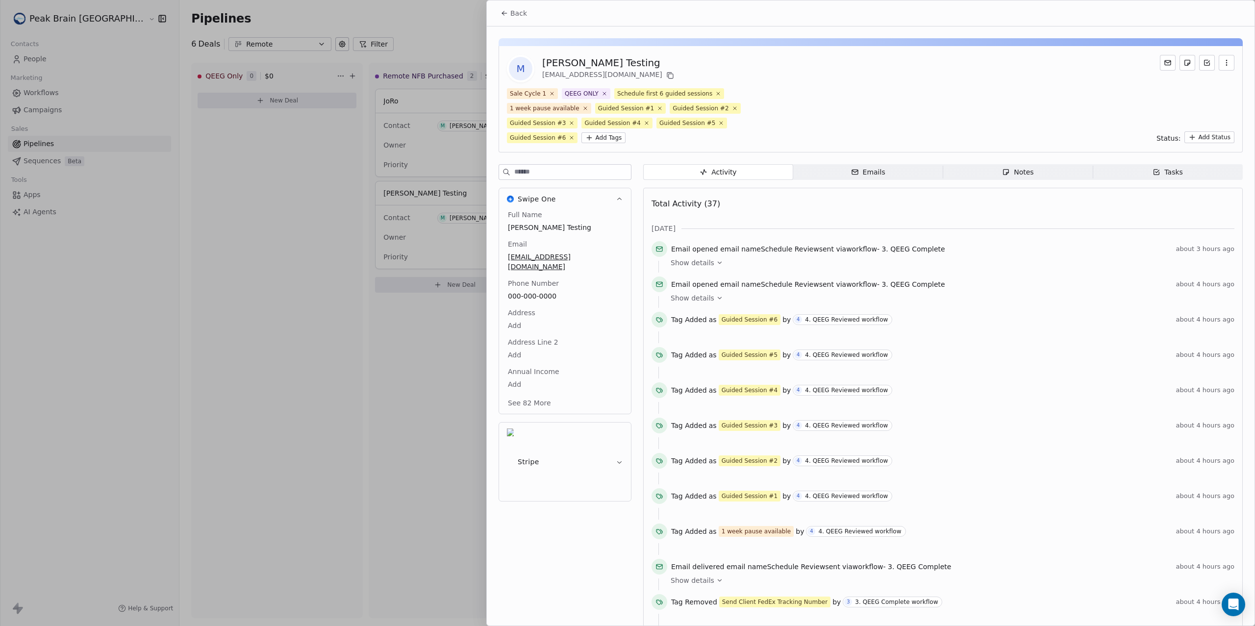
click at [519, 22] on button "Back" at bounding box center [514, 13] width 38 height 18
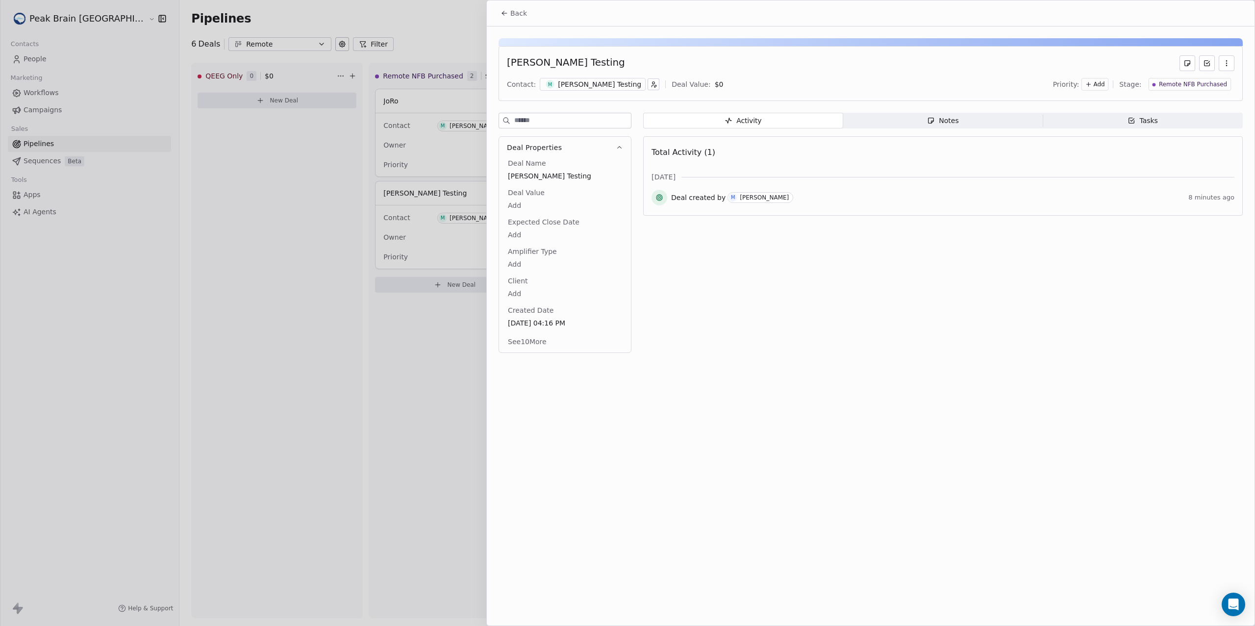
click at [517, 20] on button "Back" at bounding box center [514, 13] width 38 height 18
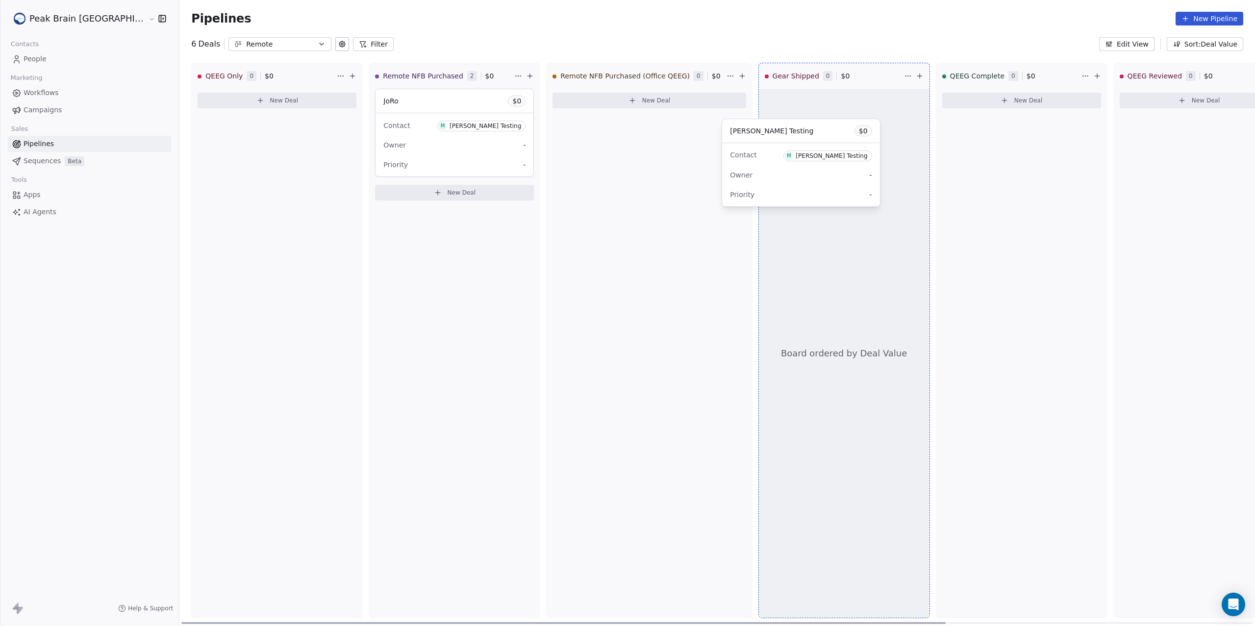
drag, startPoint x: 406, startPoint y: 194, endPoint x: 794, endPoint y: 124, distance: 394.2
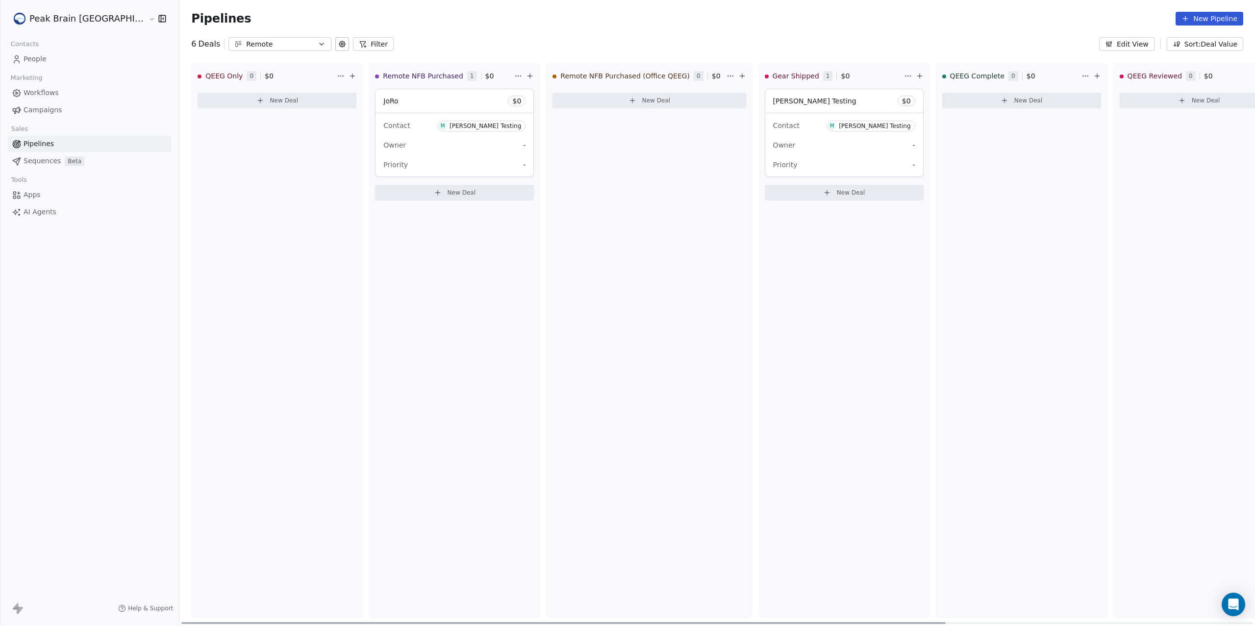
click at [773, 102] on span "[PERSON_NAME] Testing" at bounding box center [814, 101] width 83 height 8
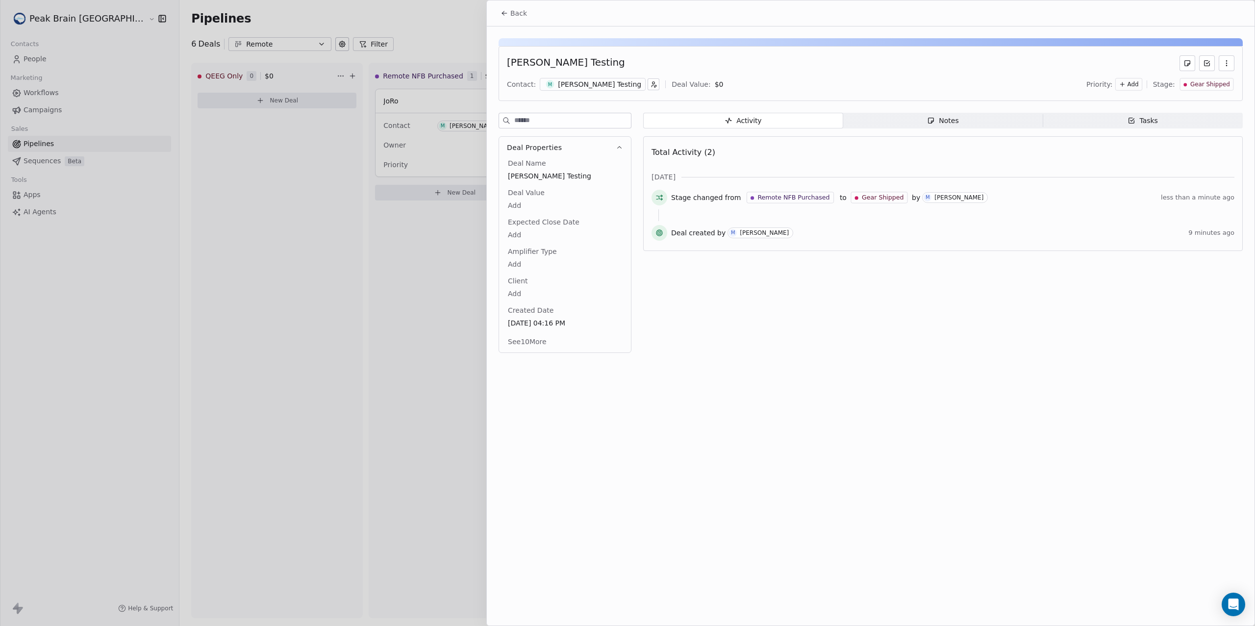
click at [524, 17] on span "Back" at bounding box center [518, 13] width 17 height 10
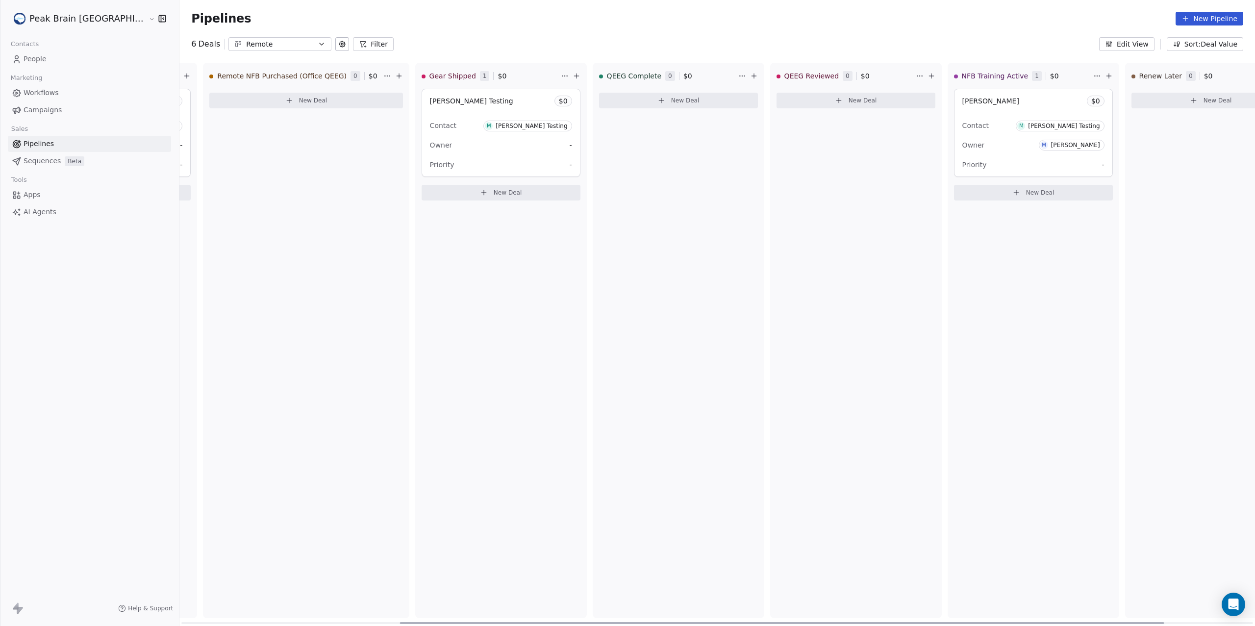
scroll to position [0, 346]
click at [966, 107] on div "Madeleine Test $ 0" at bounding box center [1031, 101] width 158 height 24
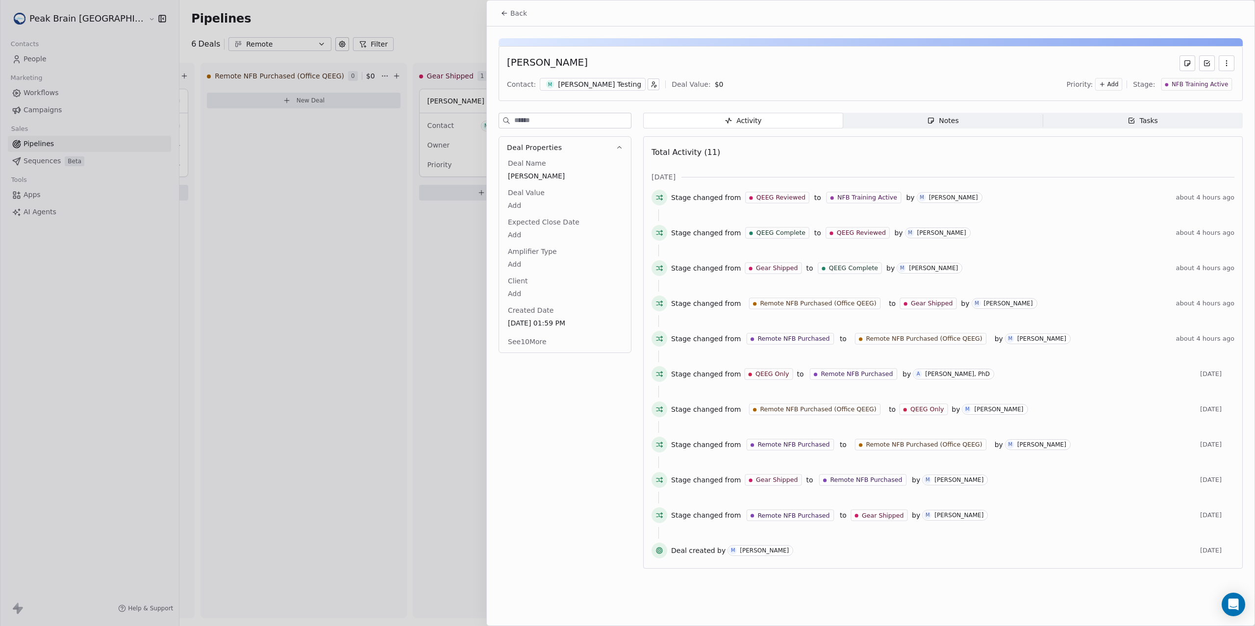
click at [527, 18] on button "Back" at bounding box center [514, 13] width 38 height 18
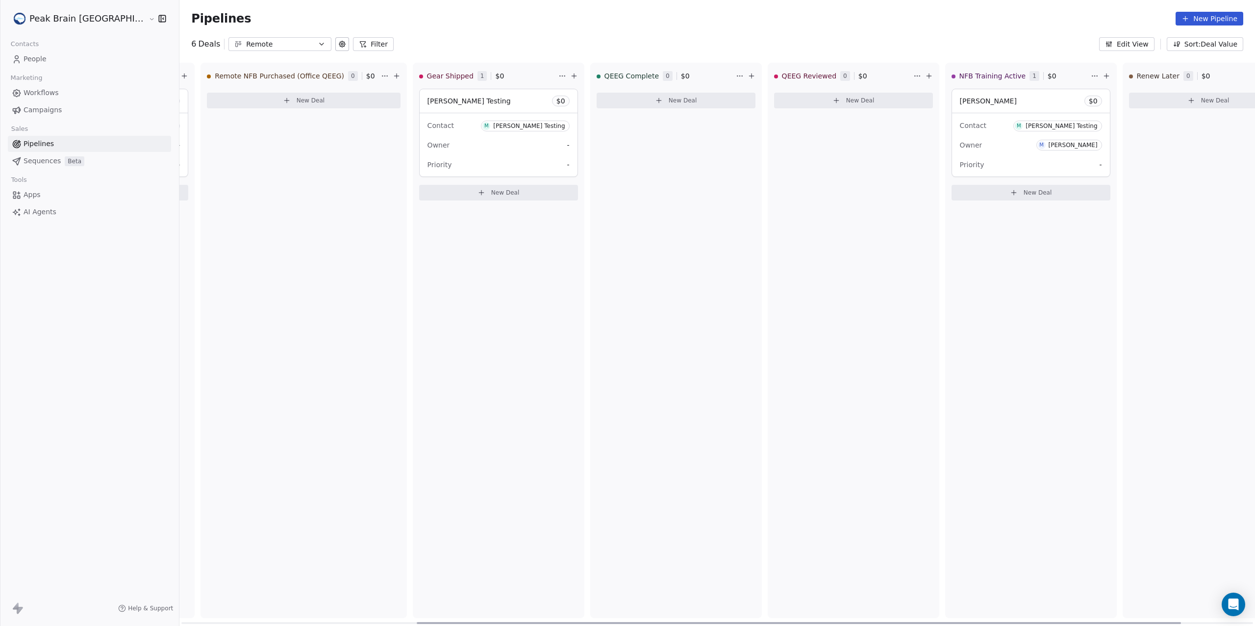
click at [436, 126] on div "Contact M Madeleine Testing" at bounding box center [499, 125] width 142 height 16
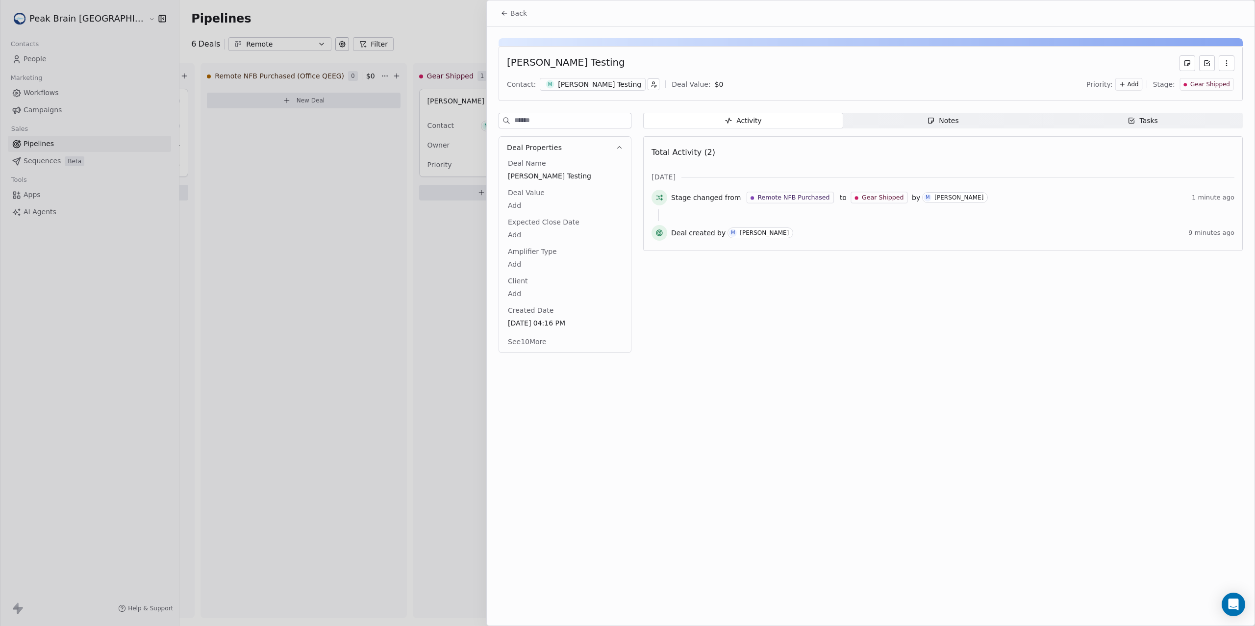
click at [580, 81] on div "[PERSON_NAME] Testing" at bounding box center [599, 84] width 83 height 10
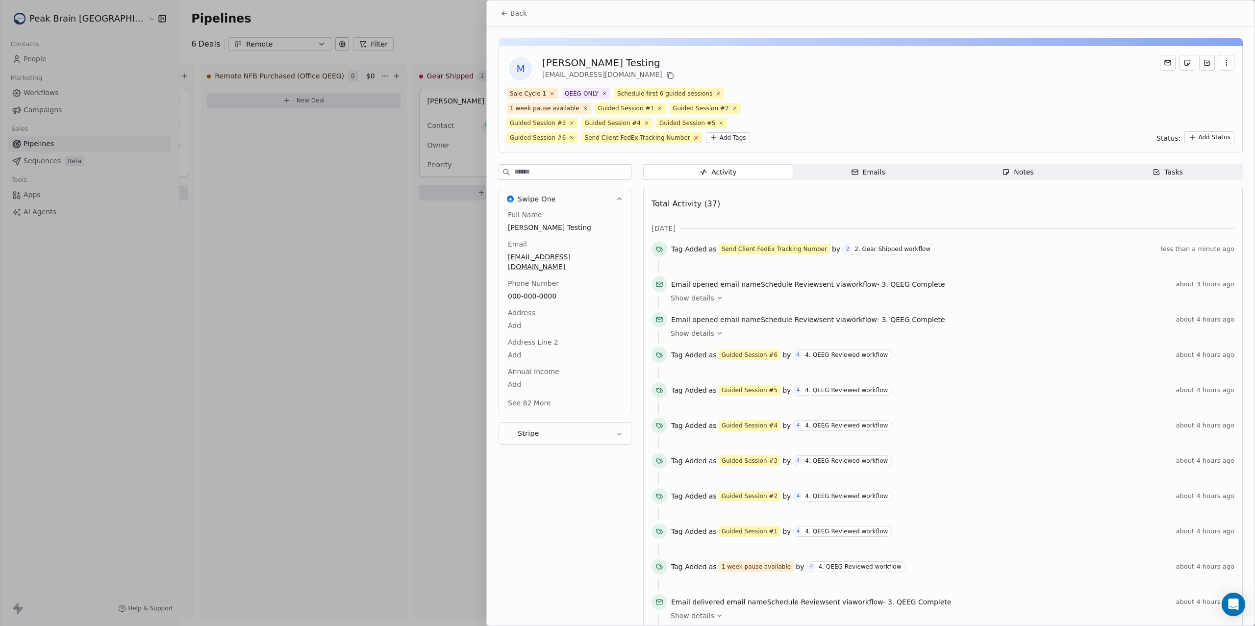
click at [693, 140] on icon at bounding box center [696, 137] width 6 height 6
click at [658, 109] on icon at bounding box center [659, 108] width 3 height 3
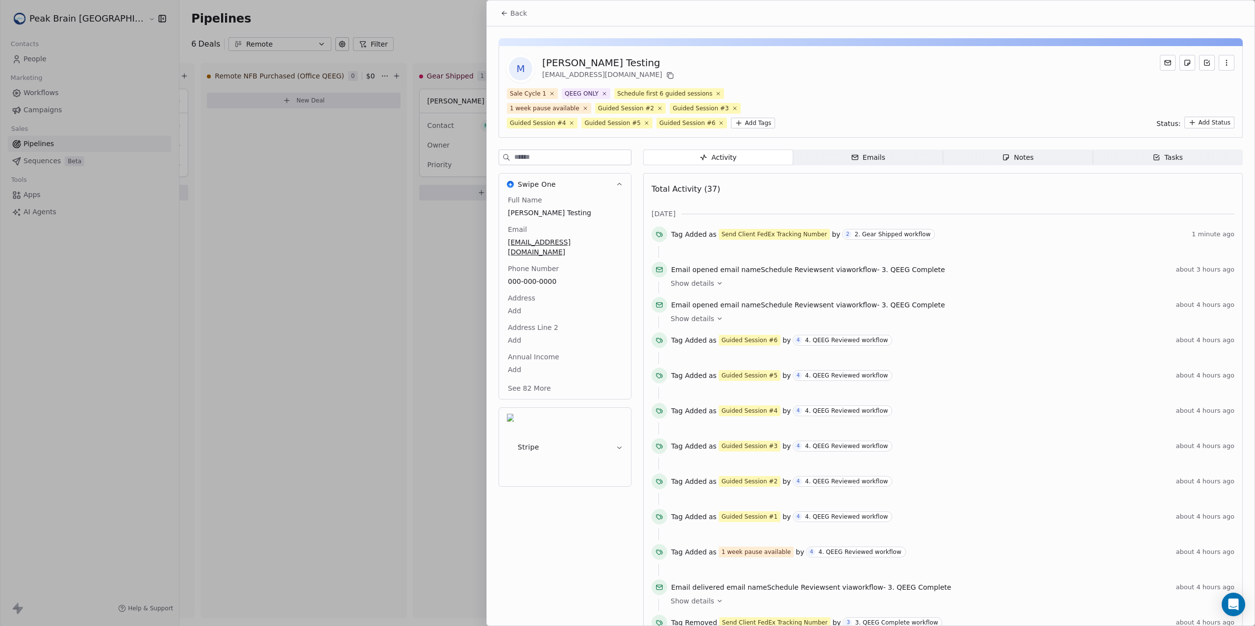
click at [511, 14] on span "Back" at bounding box center [518, 13] width 17 height 10
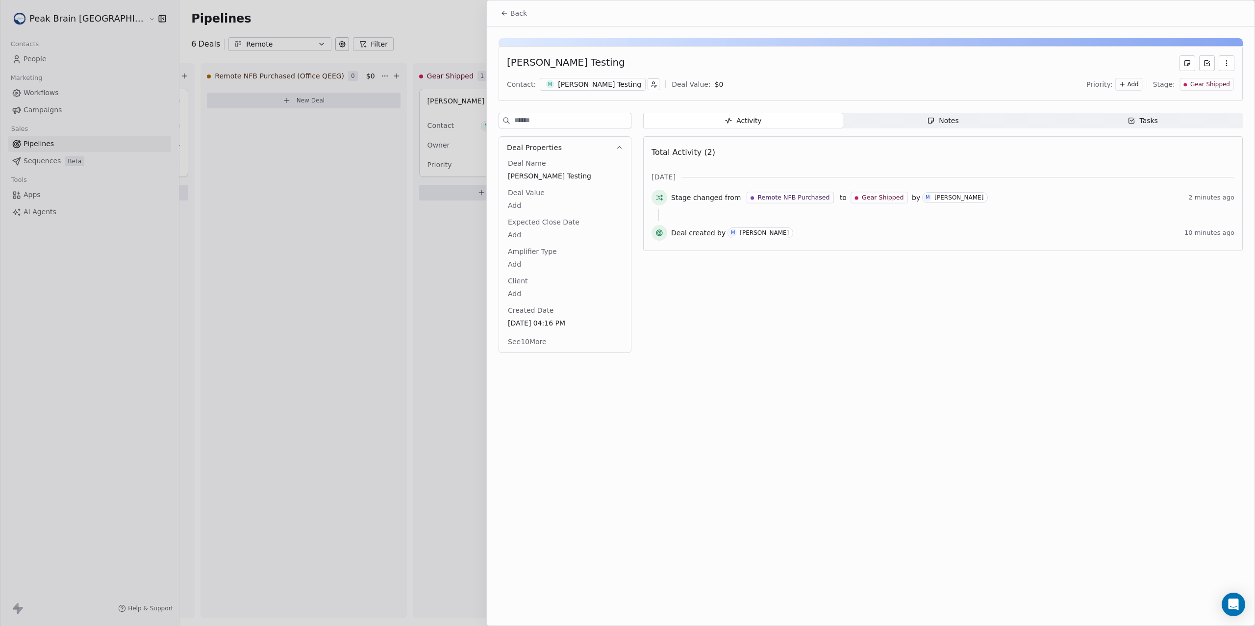
click at [516, 20] on button "Back" at bounding box center [514, 13] width 38 height 18
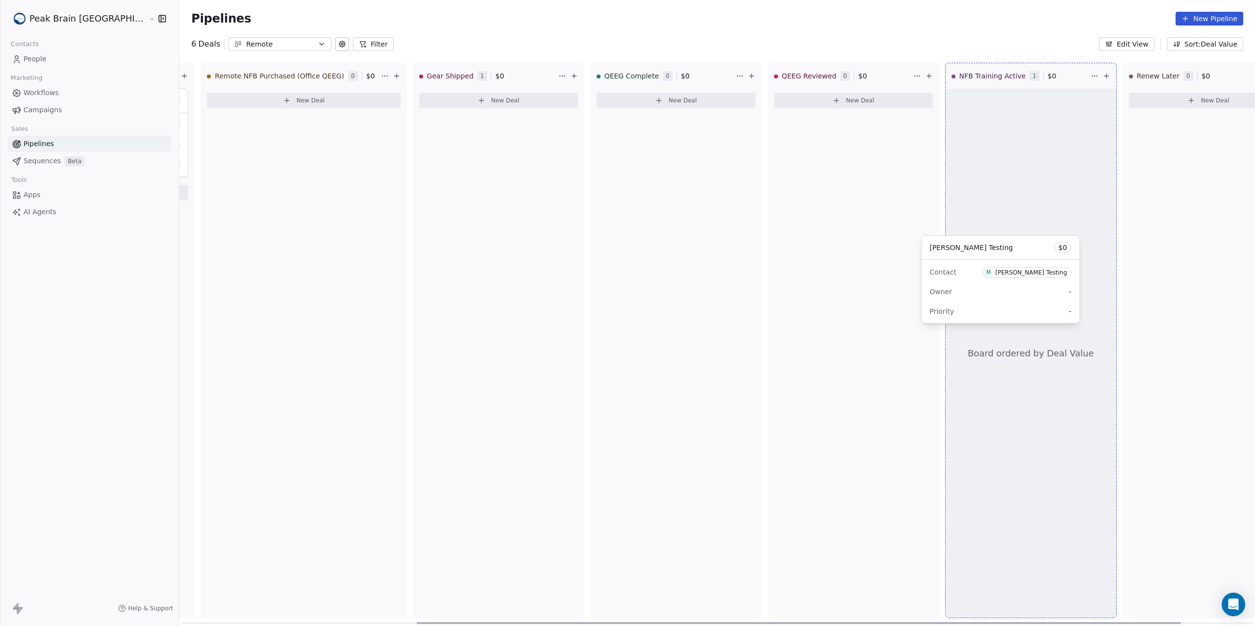
drag, startPoint x: 442, startPoint y: 96, endPoint x: 993, endPoint y: 229, distance: 567.0
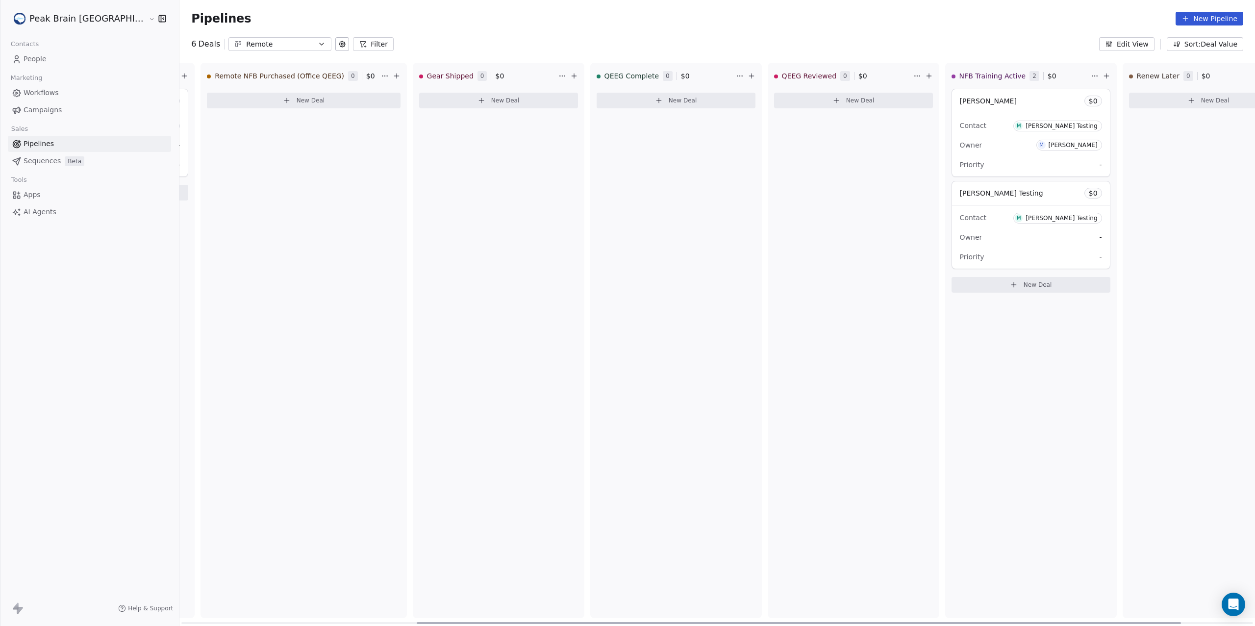
click at [960, 119] on div "Contact M Madeleine Testing" at bounding box center [1031, 125] width 142 height 16
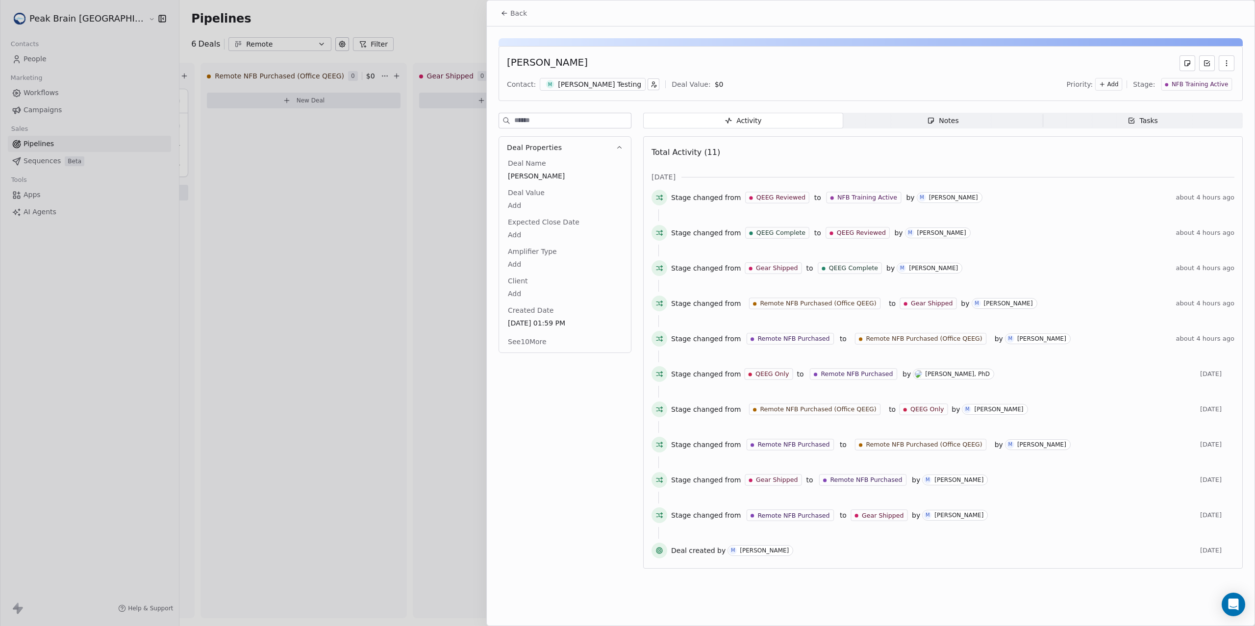
click at [522, 14] on span "Back" at bounding box center [518, 13] width 17 height 10
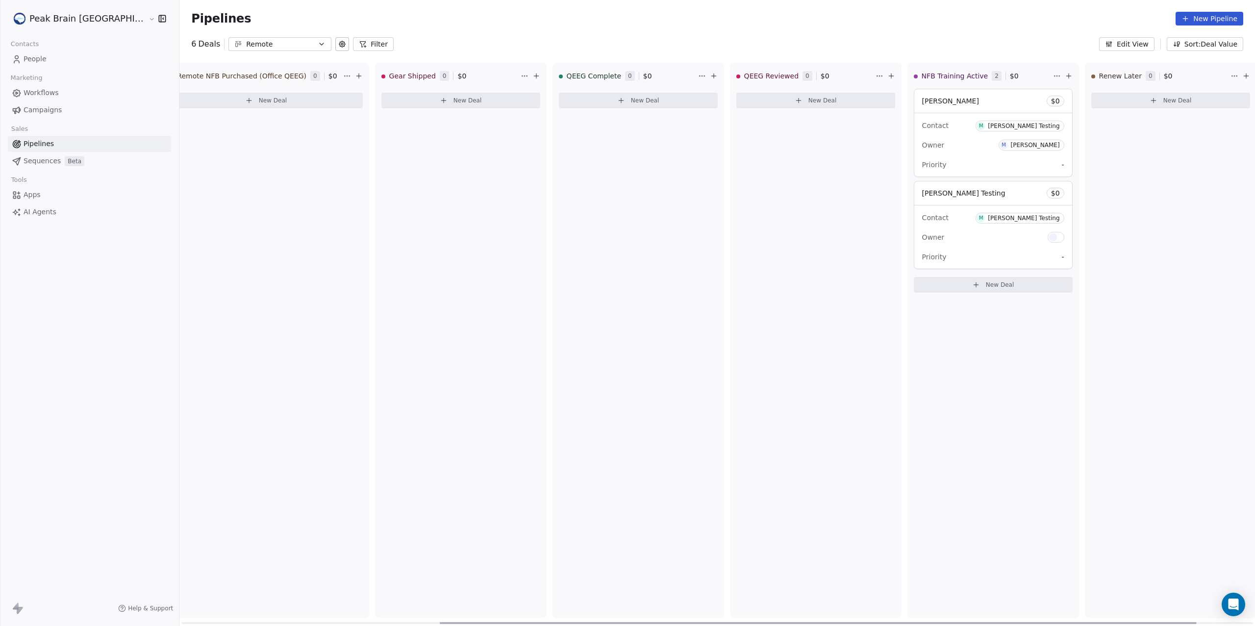
scroll to position [0, 384]
click at [937, 107] on div "Madeleine Test $ 0" at bounding box center [992, 101] width 158 height 24
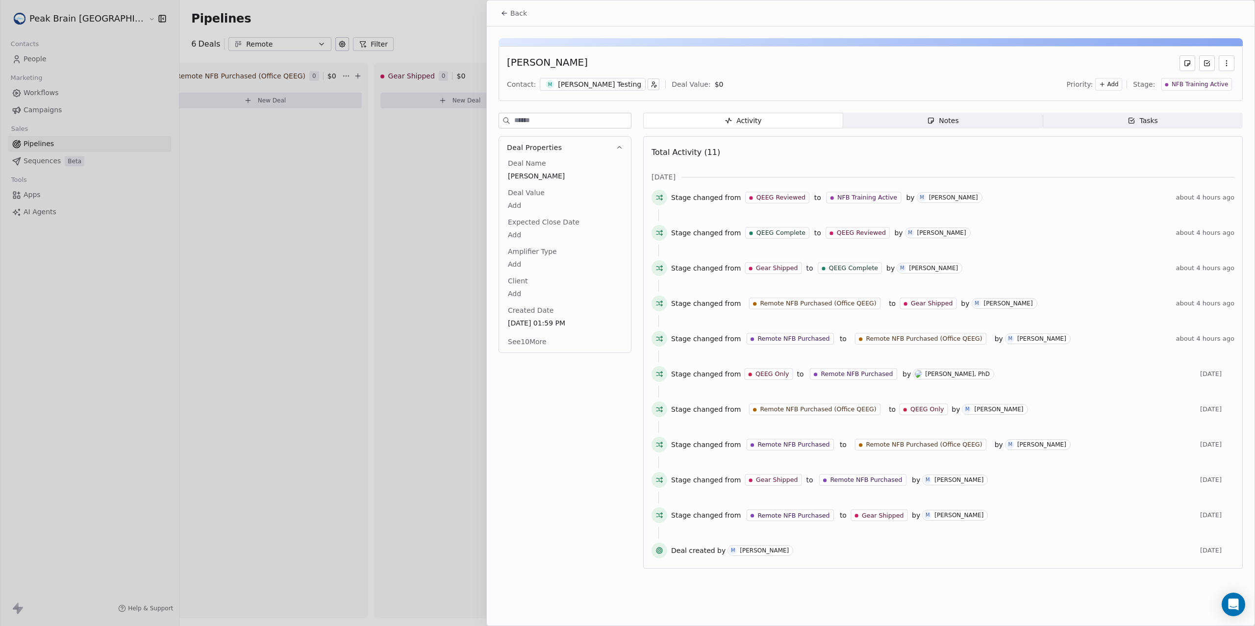
click at [939, 124] on div "Notes" at bounding box center [942, 121] width 31 height 10
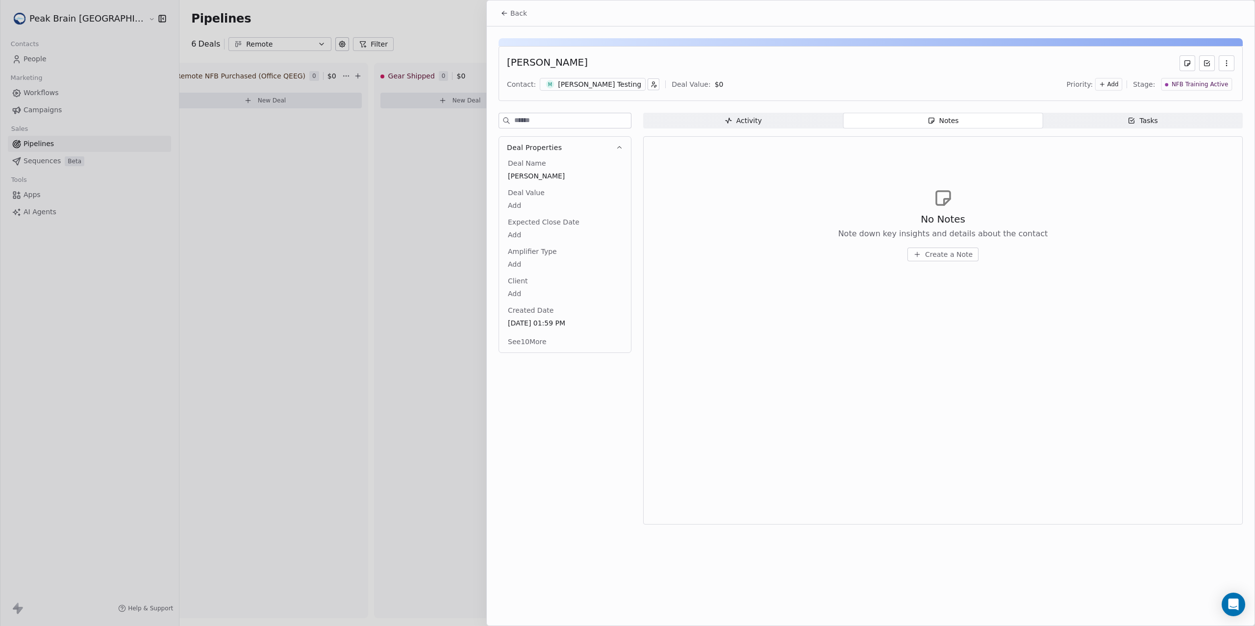
click at [521, 12] on span "Back" at bounding box center [518, 13] width 17 height 10
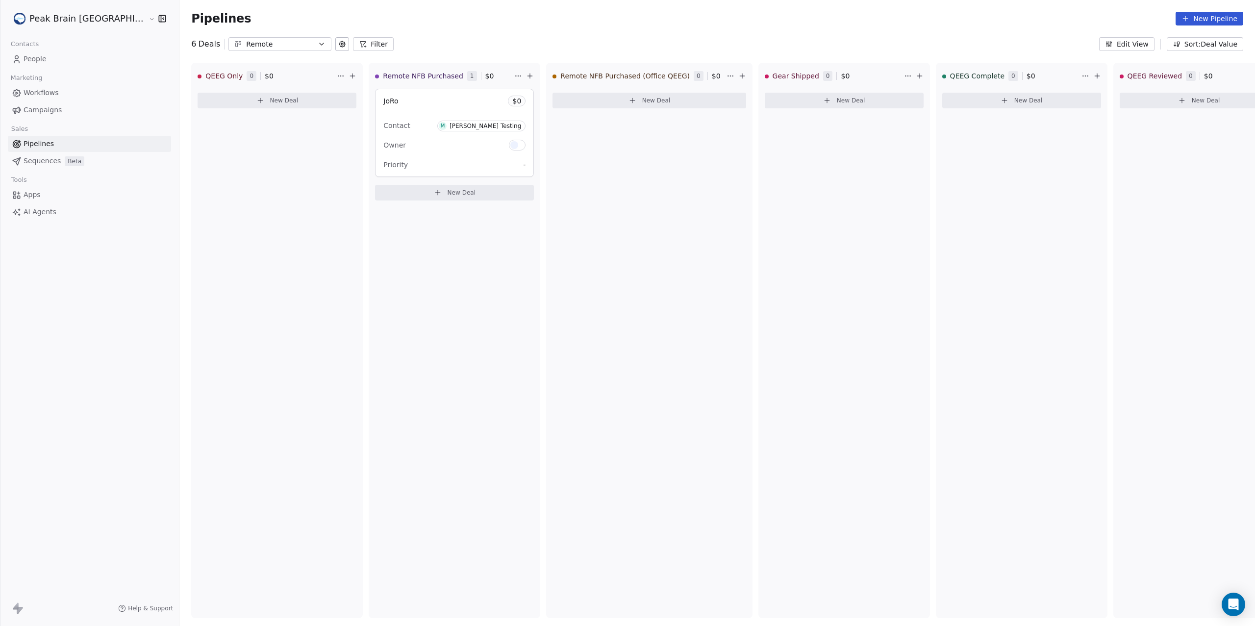
click at [59, 98] on link "Workflows" at bounding box center [89, 93] width 163 height 16
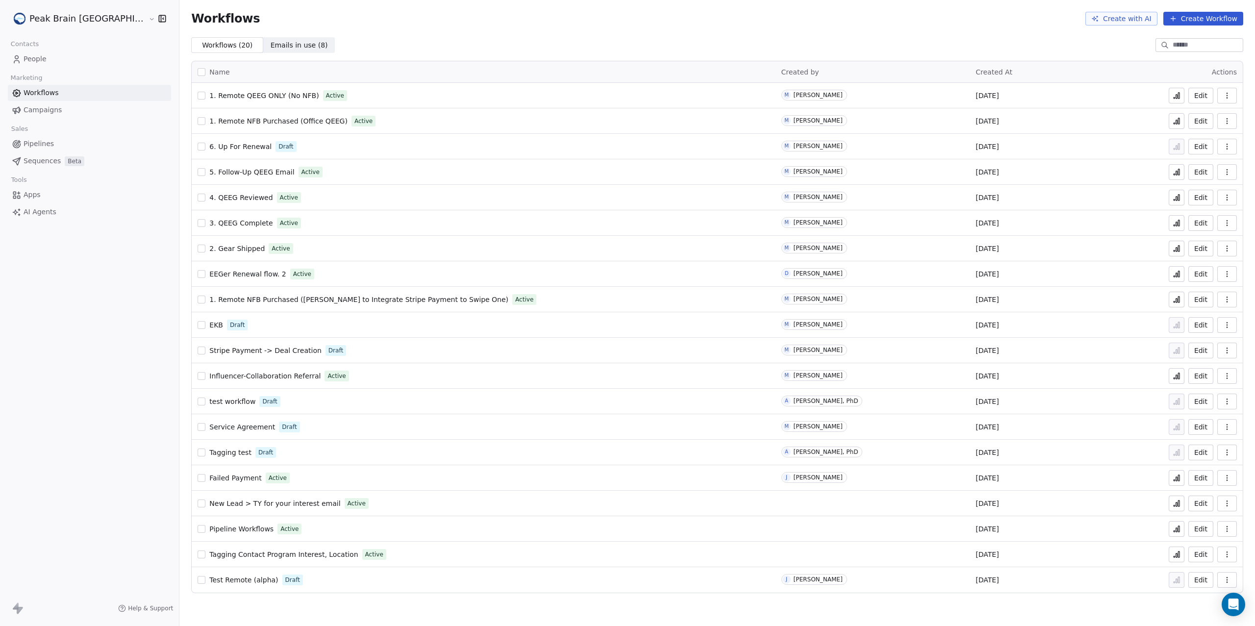
click at [89, 144] on link "Pipelines" at bounding box center [89, 144] width 163 height 16
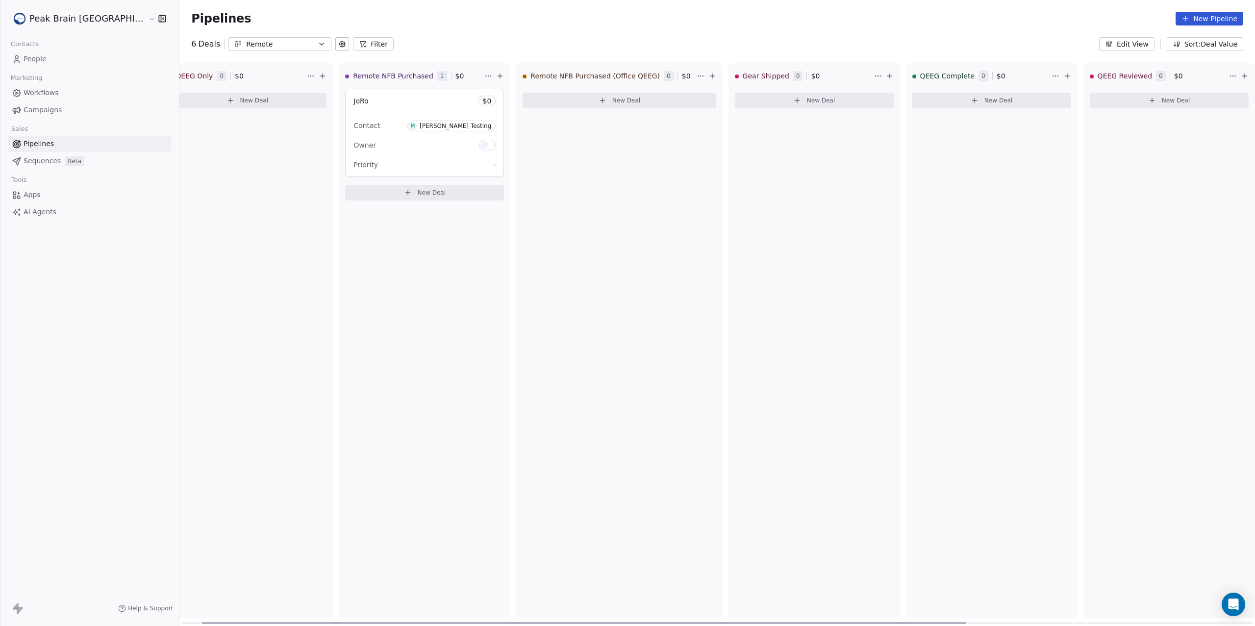
scroll to position [0, 32]
click at [394, 101] on div "JoRo $ 0" at bounding box center [423, 101] width 158 height 24
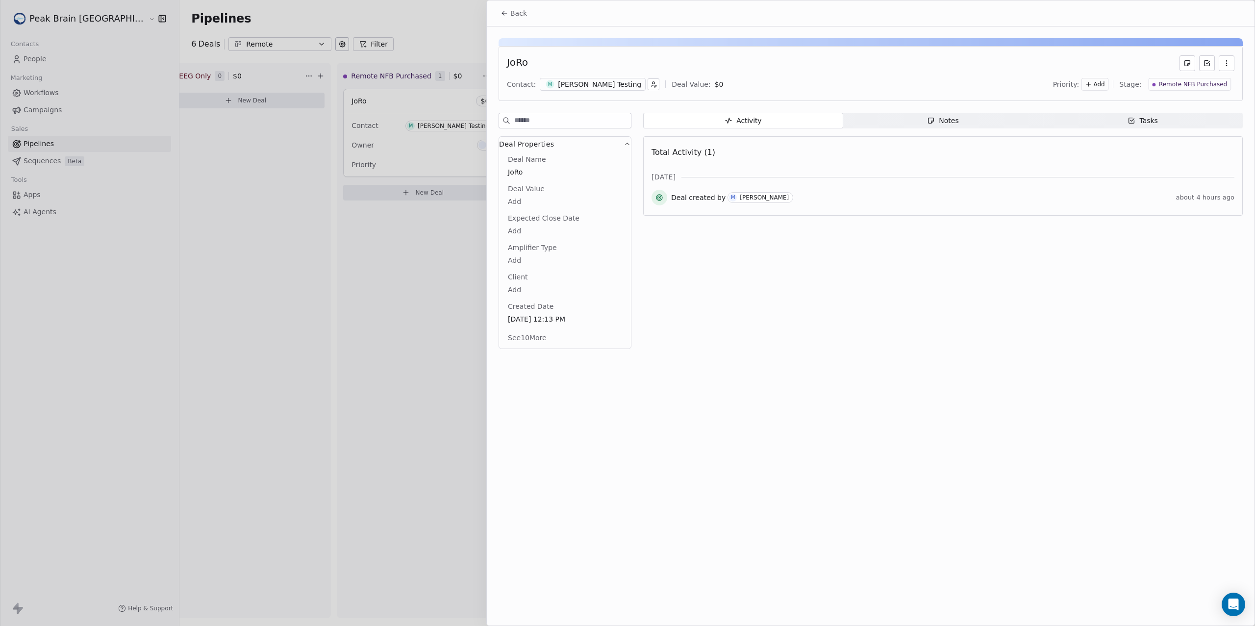
click at [989, 128] on span "Notes Notes" at bounding box center [943, 121] width 200 height 16
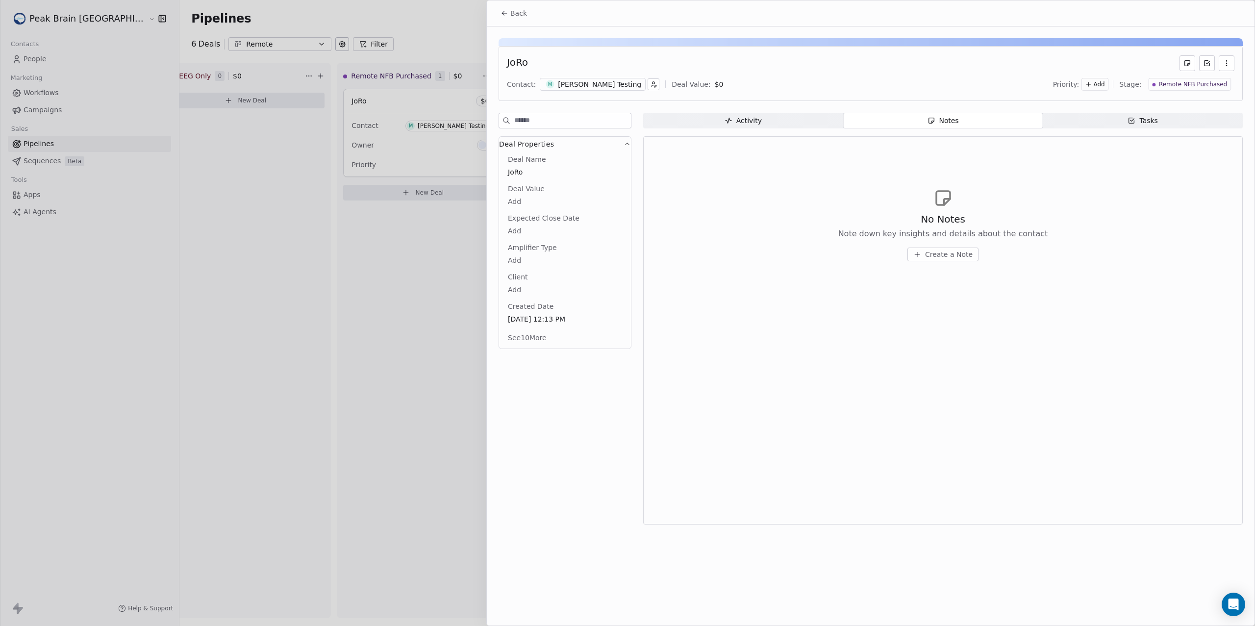
click at [588, 85] on div "[PERSON_NAME] Testing" at bounding box center [599, 84] width 83 height 10
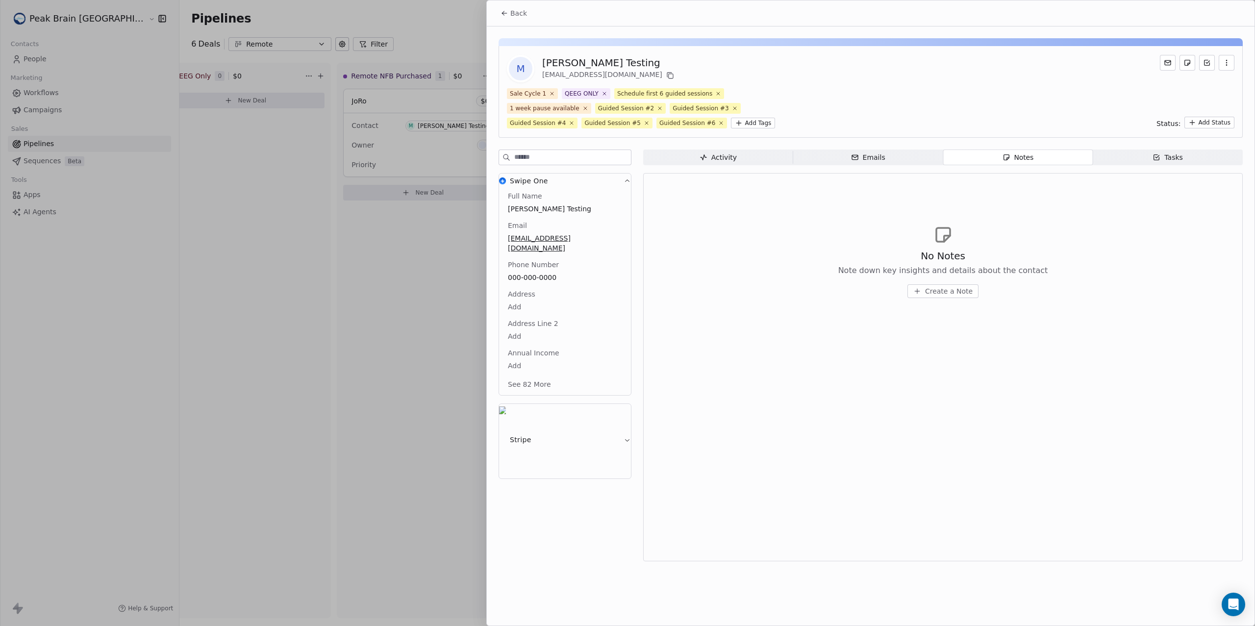
click at [526, 17] on span "Back" at bounding box center [518, 13] width 17 height 10
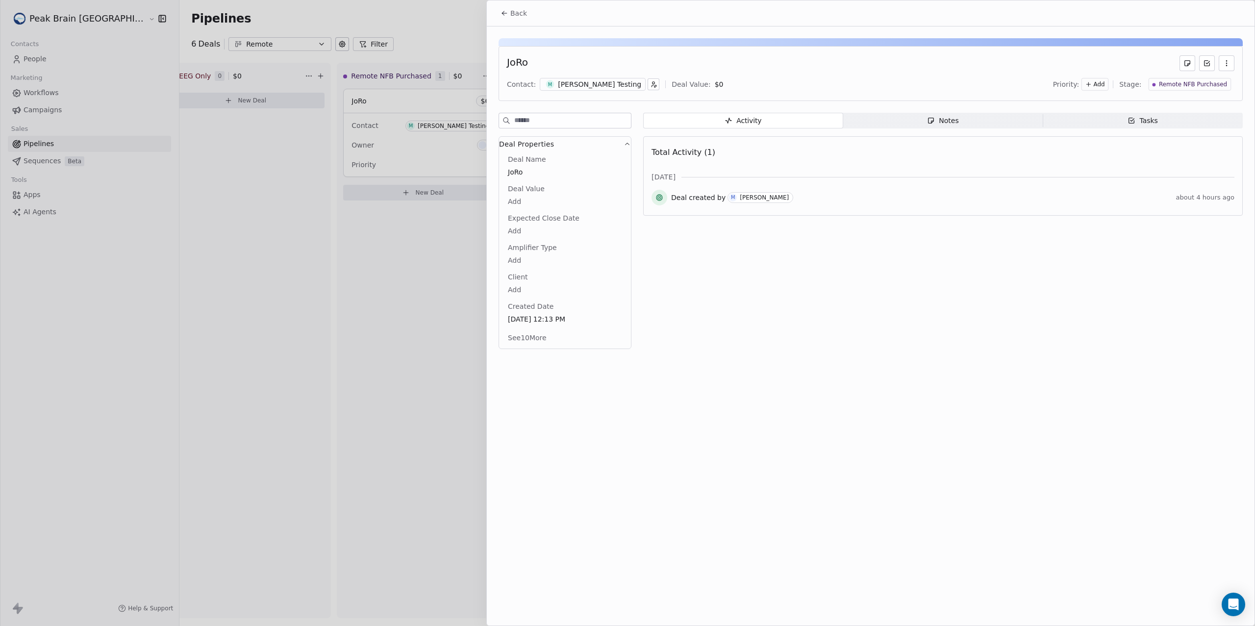
click at [526, 17] on span "Back" at bounding box center [518, 13] width 17 height 10
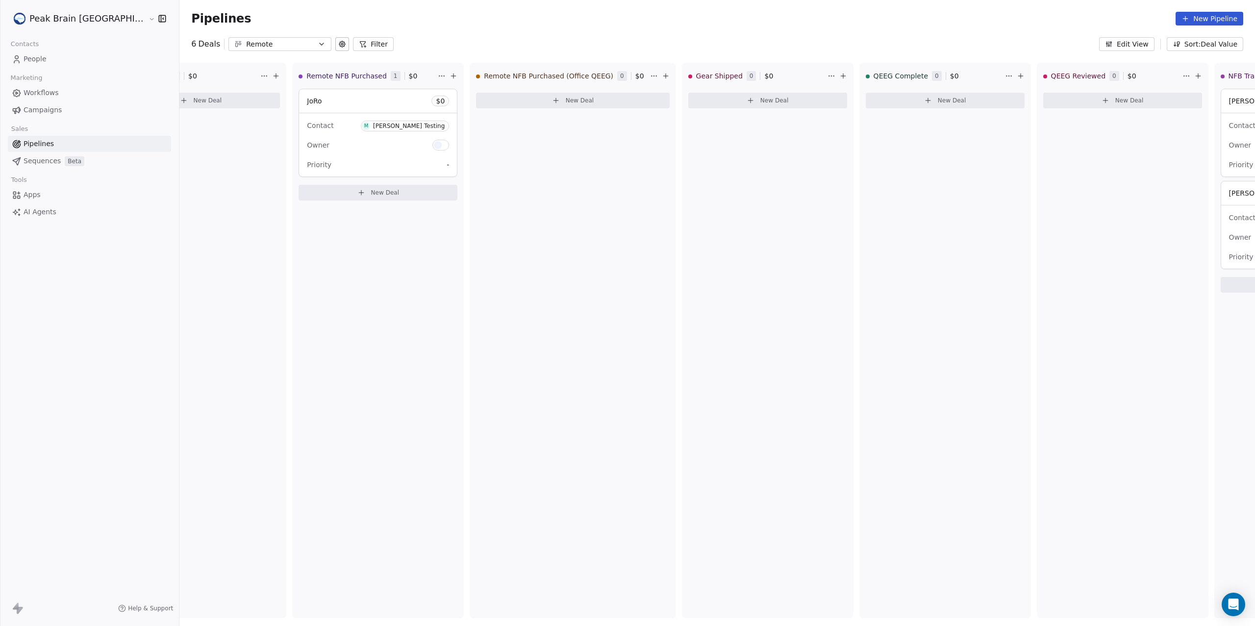
scroll to position [0, 72]
click at [45, 90] on span "Workflows" at bounding box center [41, 93] width 35 height 10
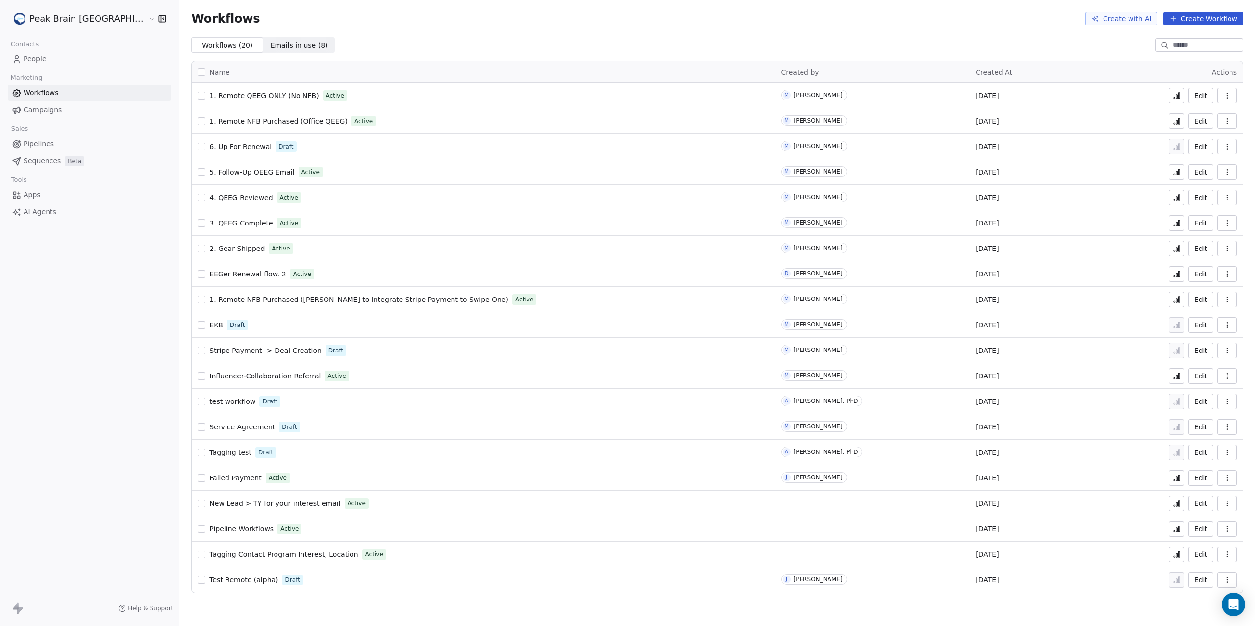
click at [209, 172] on span "5. Follow-Up QEEG Email" at bounding box center [251, 172] width 85 height 8
click at [226, 168] on span "5. Follow-Up QEEG Email" at bounding box center [251, 172] width 85 height 8
click at [209, 197] on span "4. QEEG Reviewed" at bounding box center [240, 198] width 63 height 8
click at [209, 196] on span "4. QEEG Reviewed" at bounding box center [240, 198] width 63 height 8
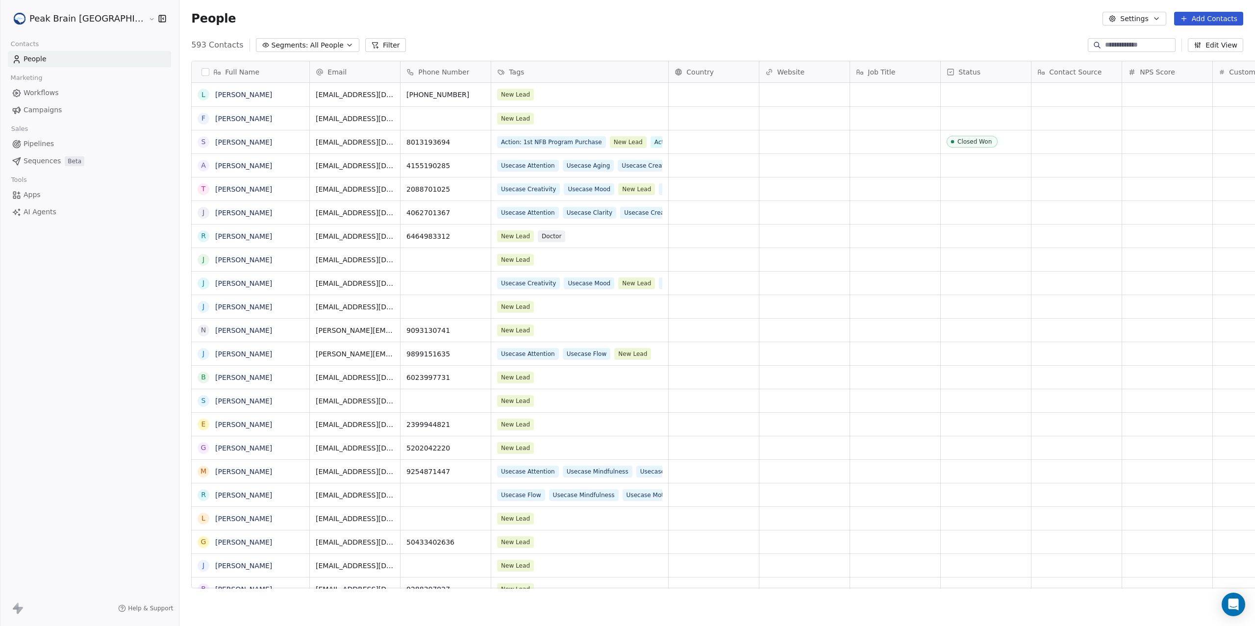
scroll to position [541, 1113]
click at [40, 143] on span "Pipelines" at bounding box center [39, 144] width 30 height 10
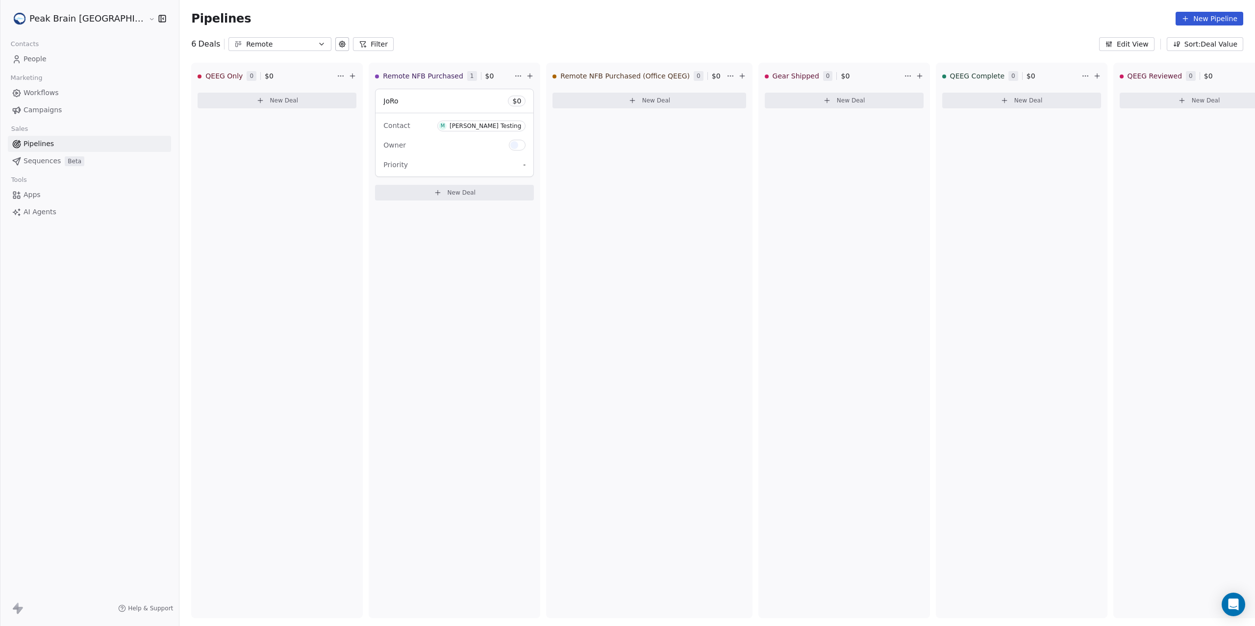
click at [60, 90] on link "Workflows" at bounding box center [89, 93] width 163 height 16
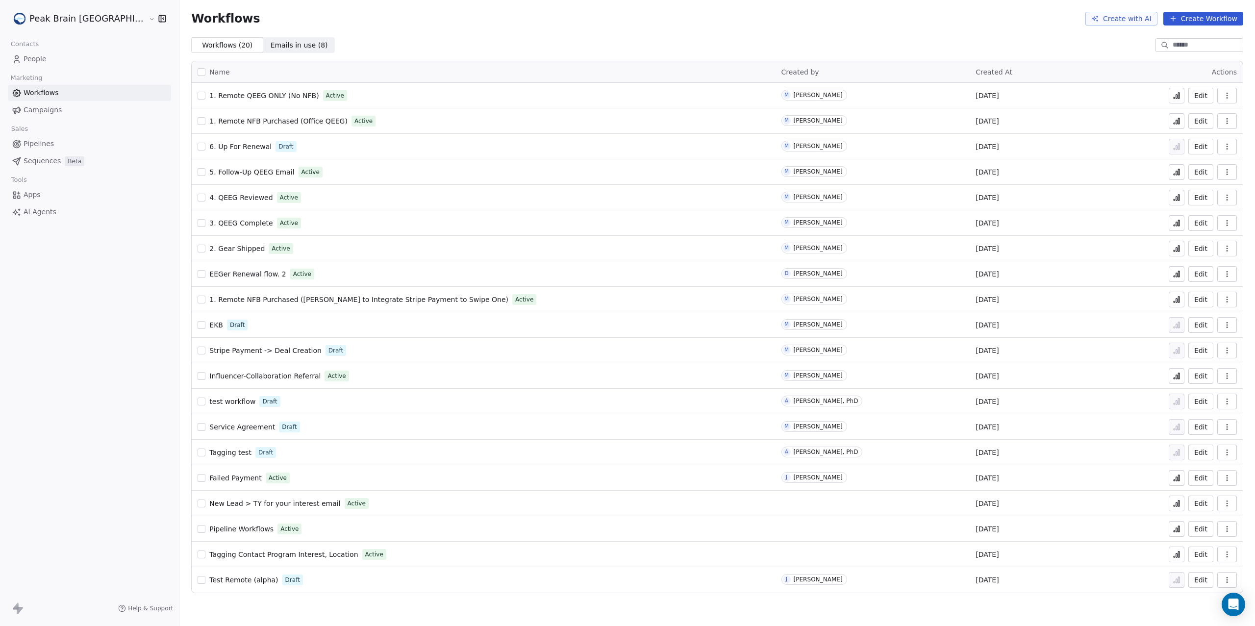
click at [214, 349] on span "Stripe Payment -> Deal Creation" at bounding box center [265, 351] width 112 height 8
click at [222, 347] on span "Stripe Payment -> Deal Creation" at bounding box center [265, 351] width 112 height 8
click at [48, 142] on span "Pipelines" at bounding box center [39, 144] width 30 height 10
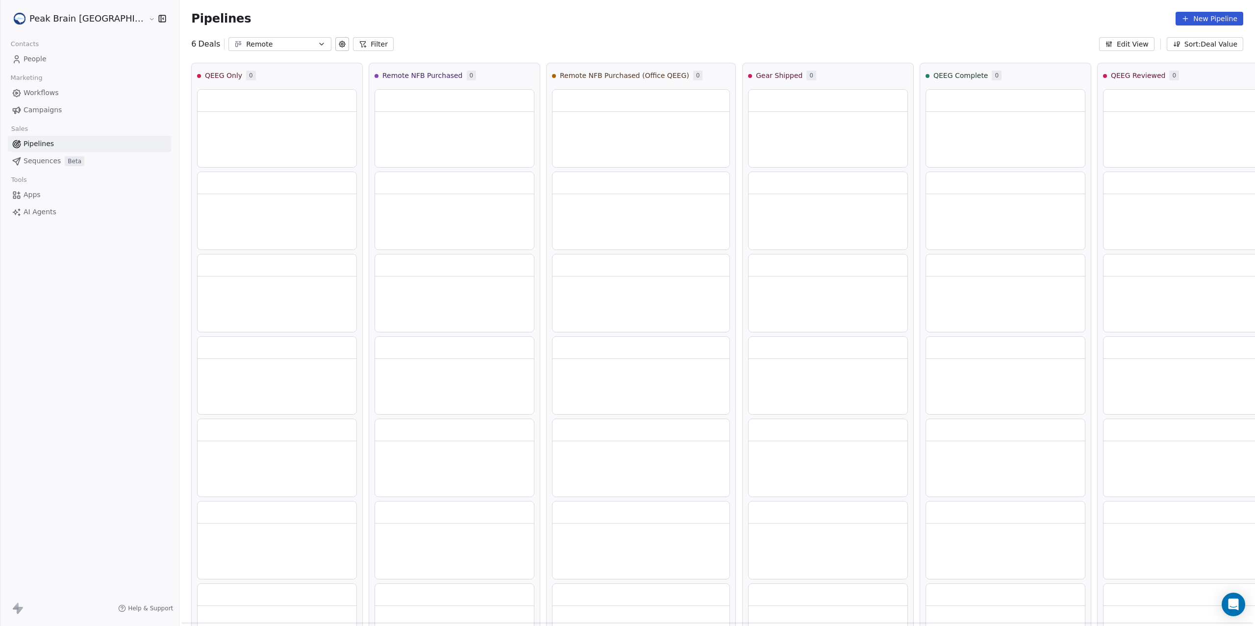
click at [246, 46] on div "Remote" at bounding box center [280, 44] width 68 height 10
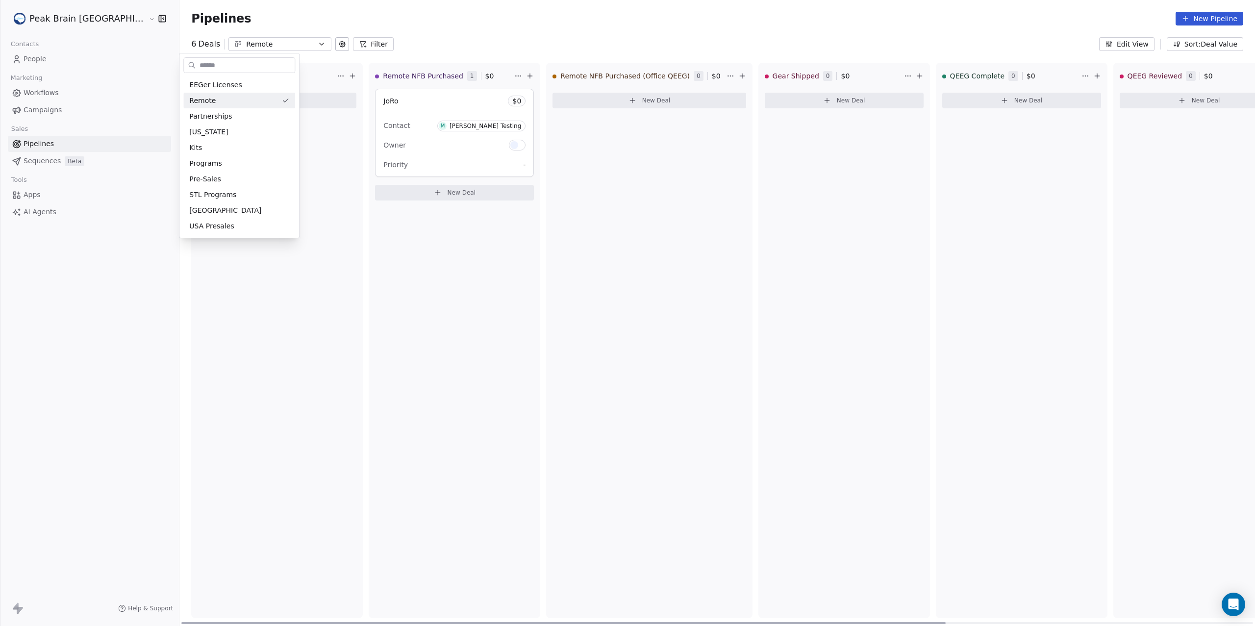
click at [232, 10] on html "Peak Brain [GEOGRAPHIC_DATA] Contacts People Marketing Workflows Campaigns Sale…" at bounding box center [627, 313] width 1255 height 626
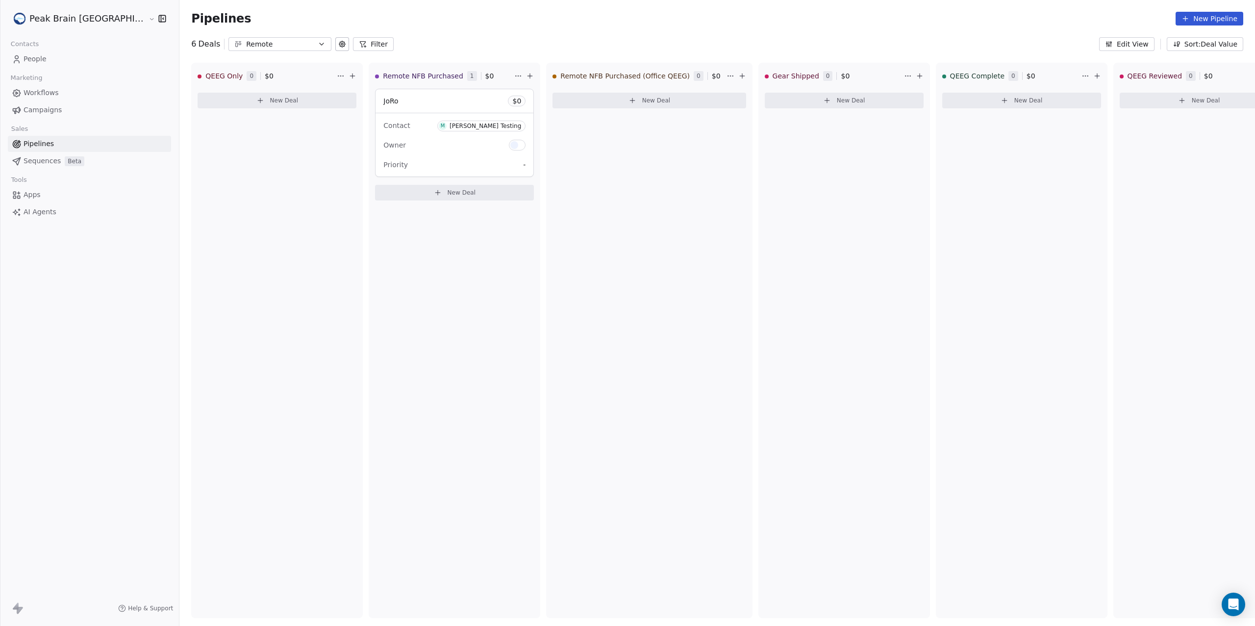
click at [35, 195] on span "Apps" at bounding box center [32, 195] width 17 height 10
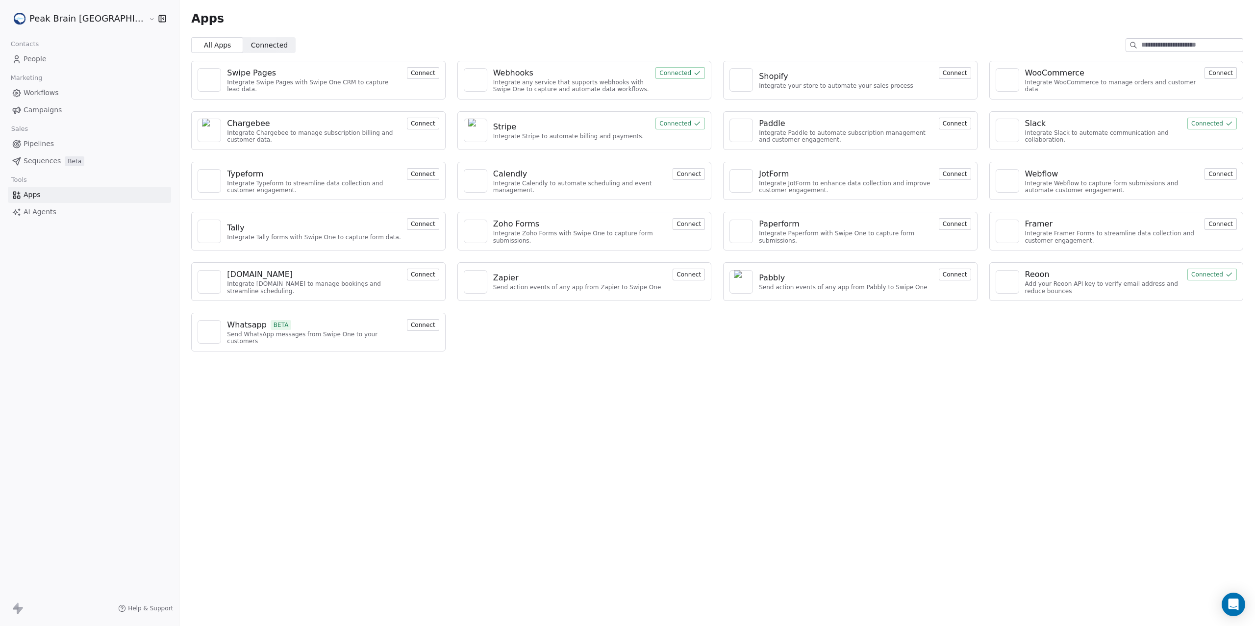
click at [33, 140] on span "Pipelines" at bounding box center [39, 144] width 30 height 10
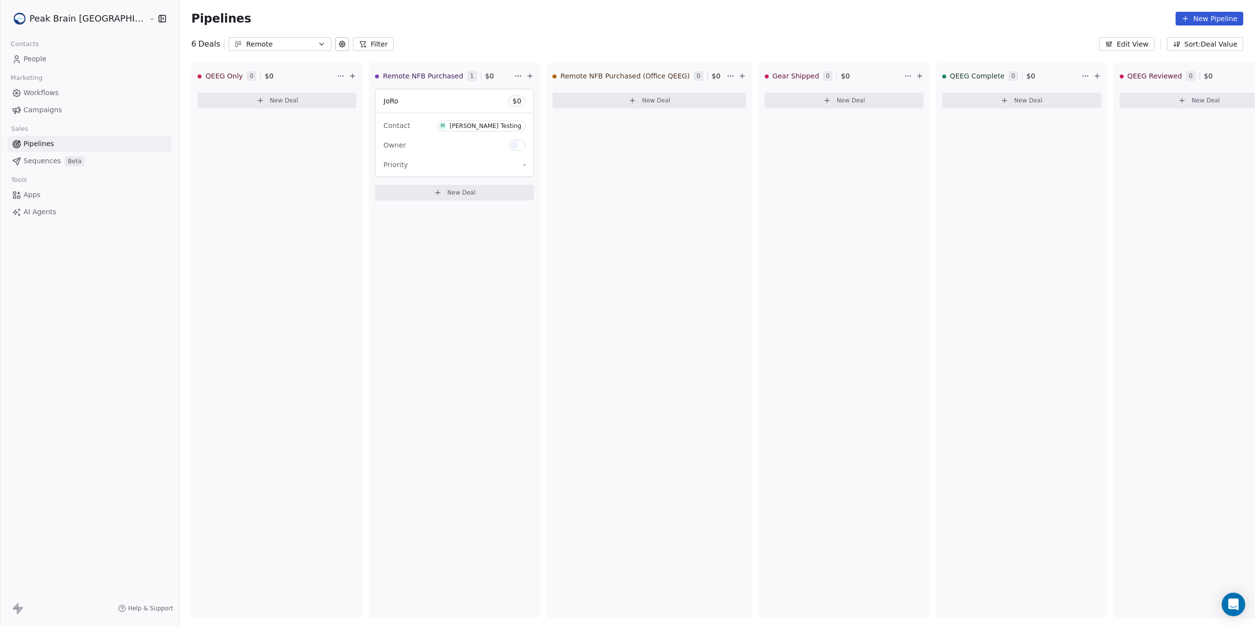
click at [86, 58] on link "People" at bounding box center [89, 59] width 163 height 16
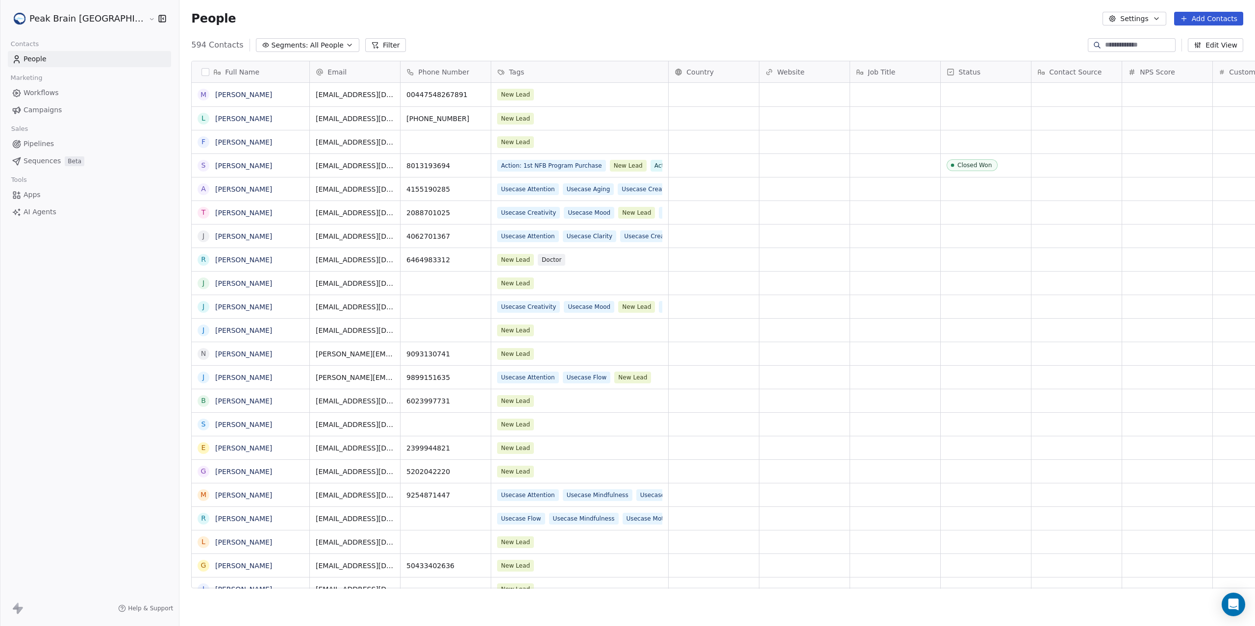
scroll to position [541, 1113]
click at [29, 143] on span "Pipelines" at bounding box center [39, 144] width 30 height 10
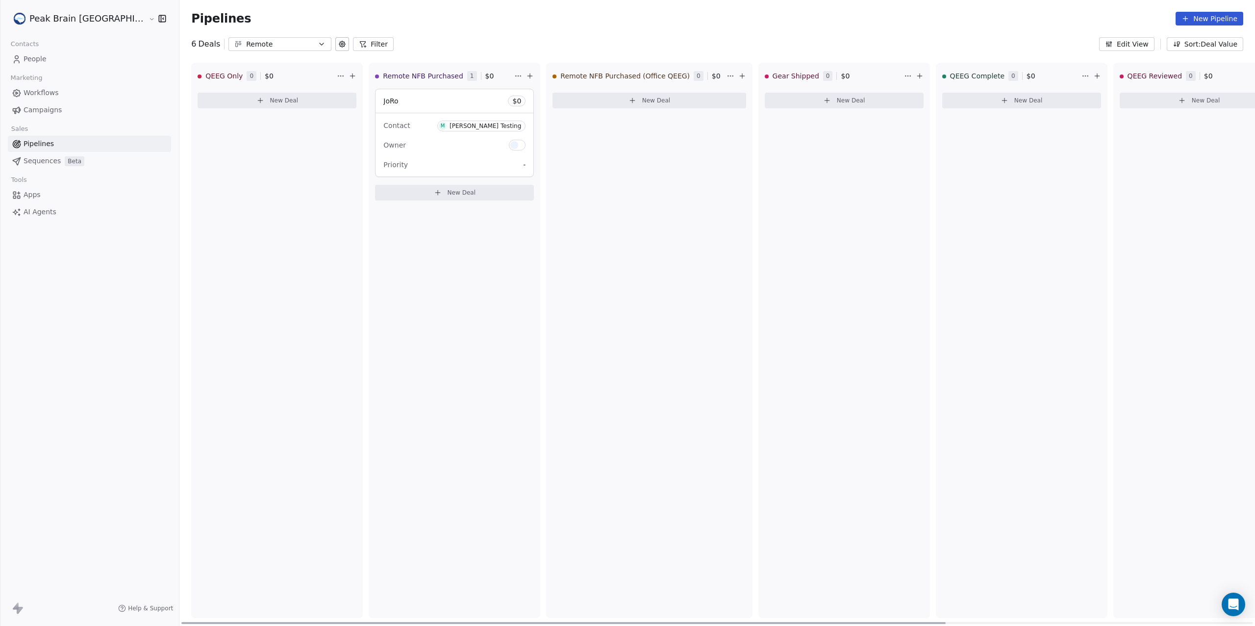
click at [376, 107] on div "JoRo $ 0" at bounding box center [455, 101] width 158 height 24
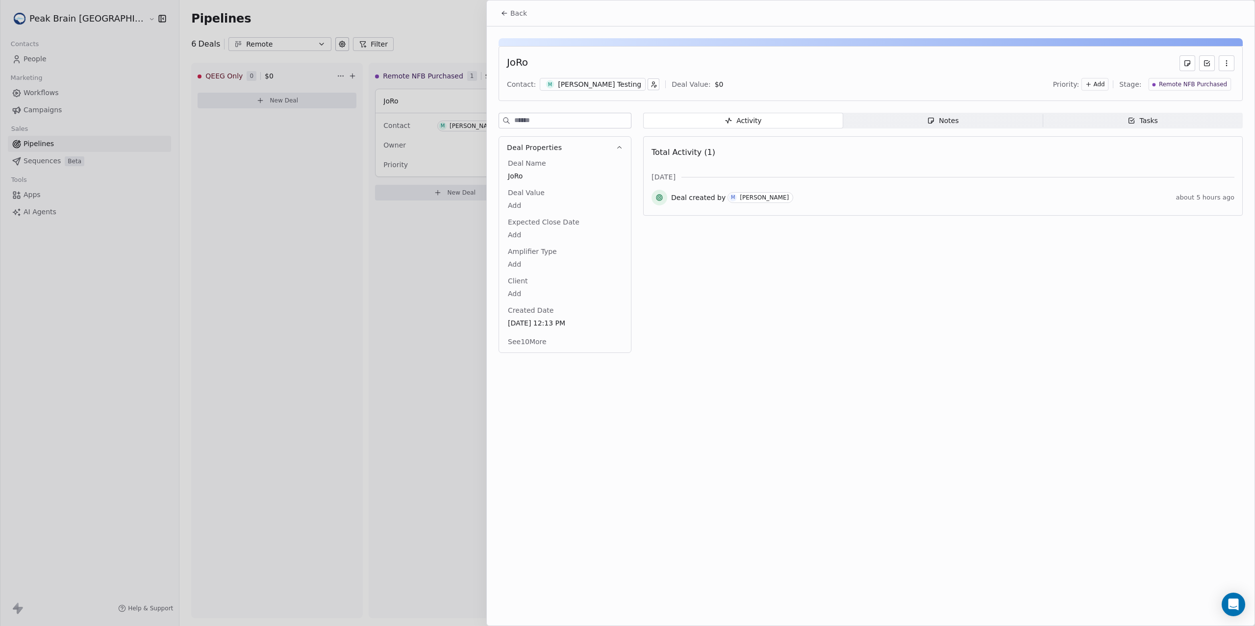
click at [526, 60] on div "JoRo" at bounding box center [517, 63] width 21 height 16
click at [547, 61] on div "JoRo" at bounding box center [871, 63] width 728 height 16
drag, startPoint x: 530, startPoint y: 65, endPoint x: 507, endPoint y: 63, distance: 23.1
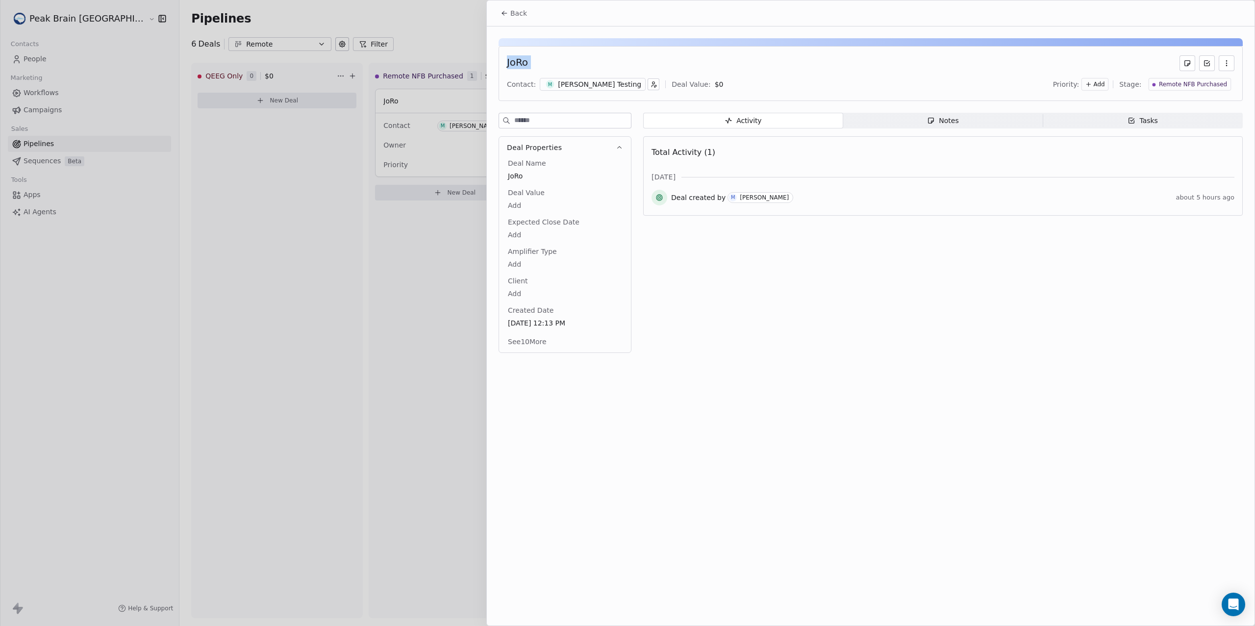
click at [507, 64] on div "JoRo" at bounding box center [871, 63] width 728 height 16
click at [1230, 59] on button "button" at bounding box center [1227, 63] width 16 height 16
click at [1130, 53] on div "JoRo Contact: M [PERSON_NAME] Testing Deal Value: $ 0 Priority: Add Stage: Remo…" at bounding box center [871, 73] width 744 height 55
click at [519, 4] on button "Back" at bounding box center [514, 13] width 38 height 18
